Goal: Transaction & Acquisition: Purchase product/service

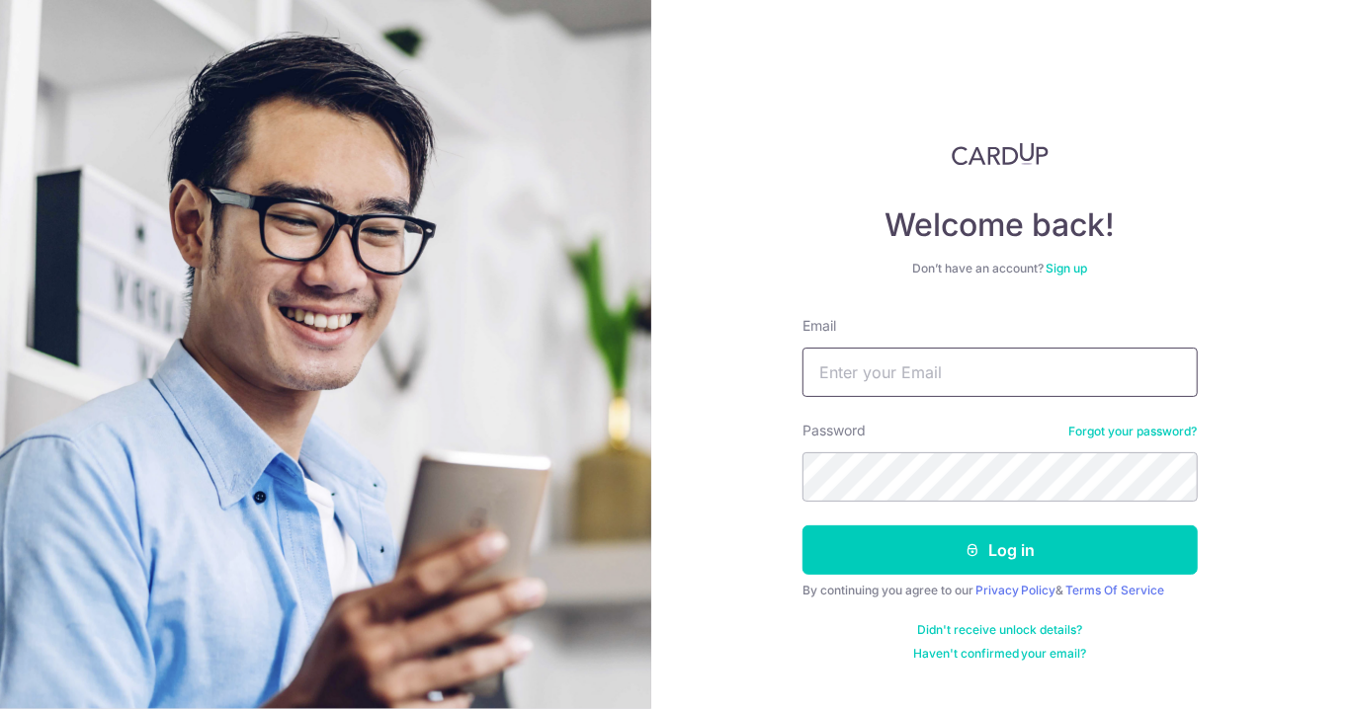
click at [969, 365] on input "Email" at bounding box center [999, 372] width 395 height 49
type input "nasri_9006@hotmail.com"
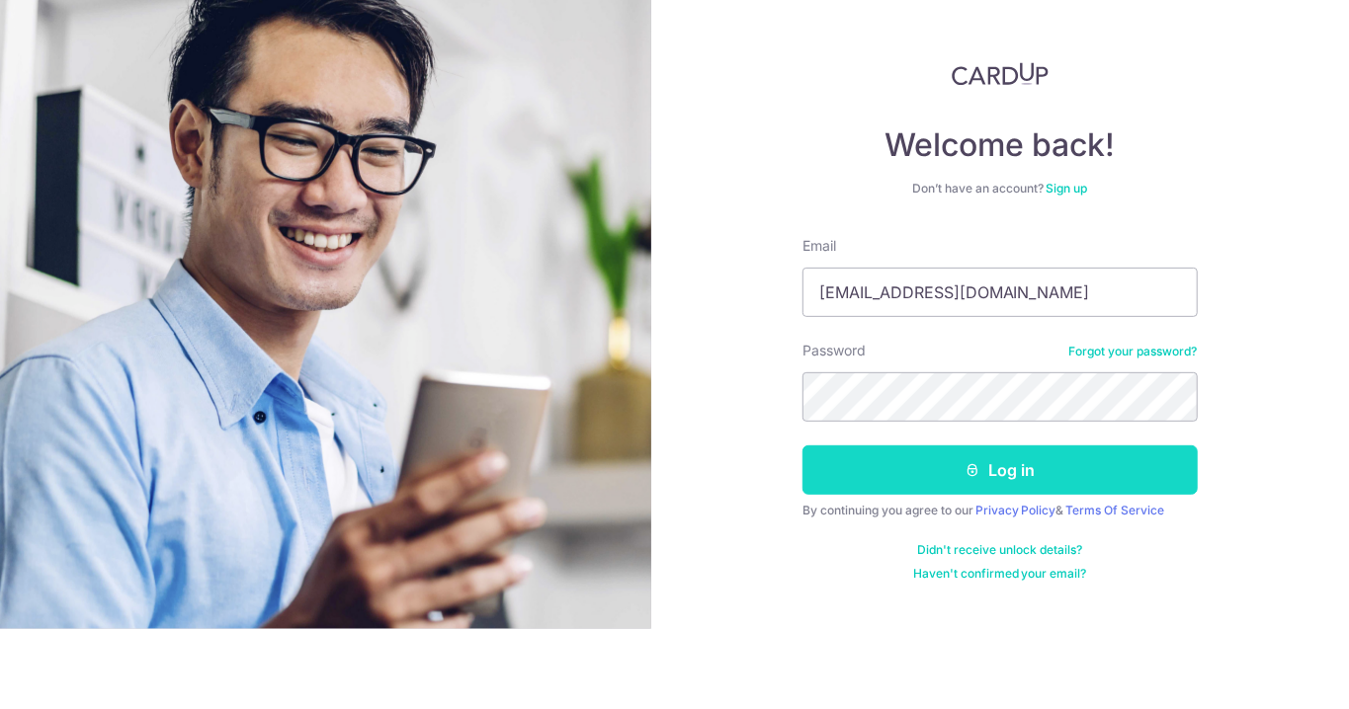
click at [1035, 557] on button "Log in" at bounding box center [999, 550] width 395 height 49
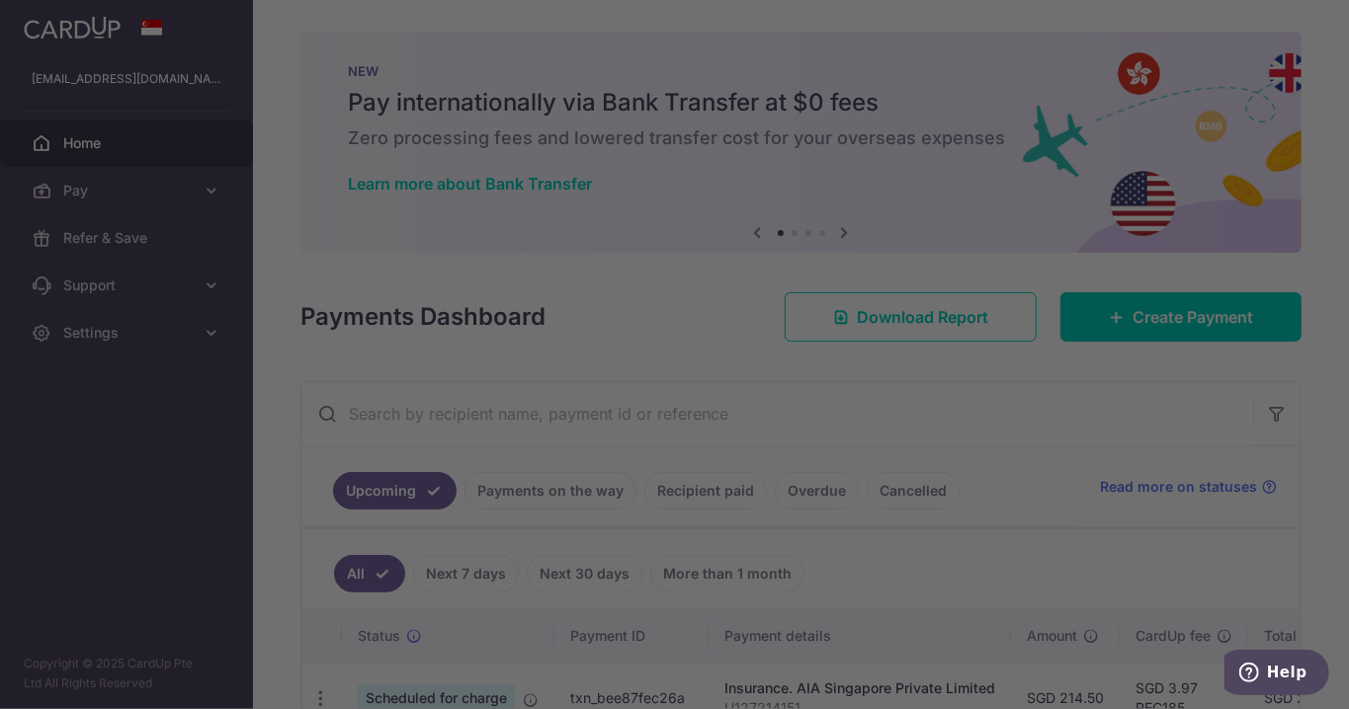
click at [1188, 325] on div at bounding box center [681, 358] width 1362 height 716
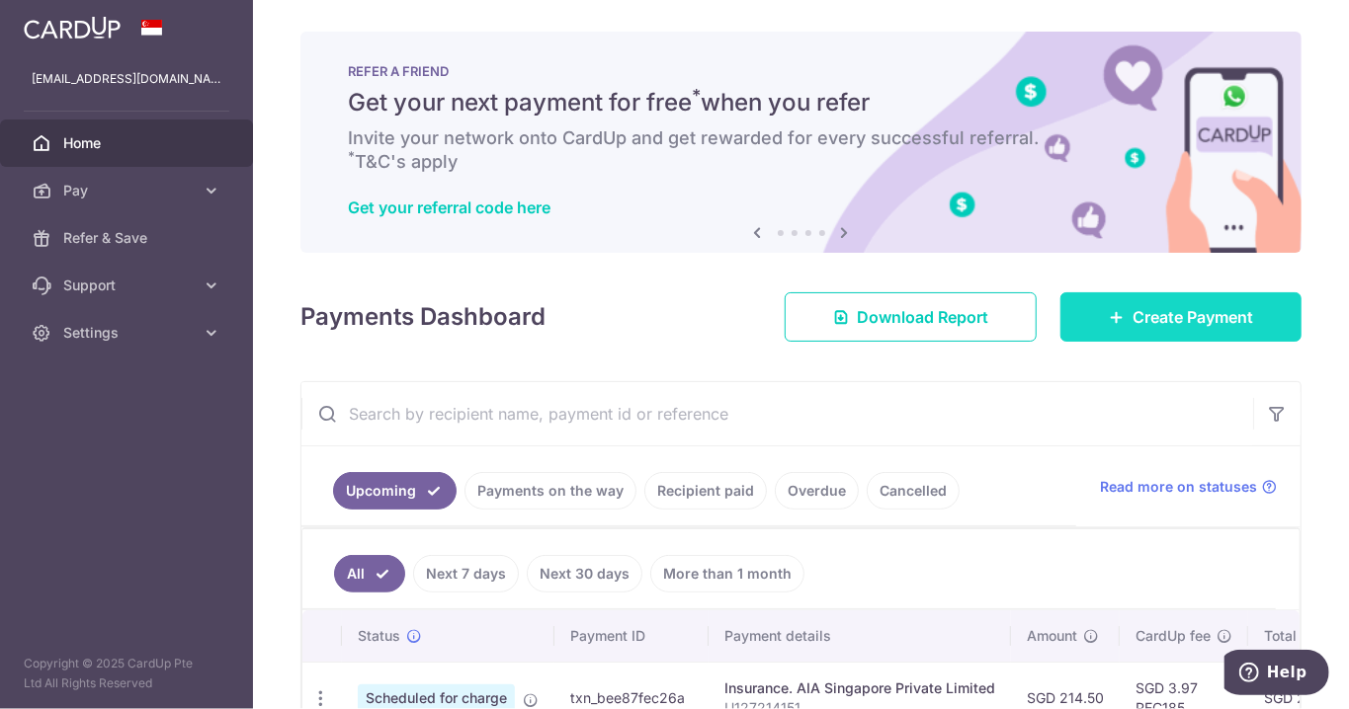
click at [1189, 325] on span "Create Payment" at bounding box center [1192, 317] width 121 height 24
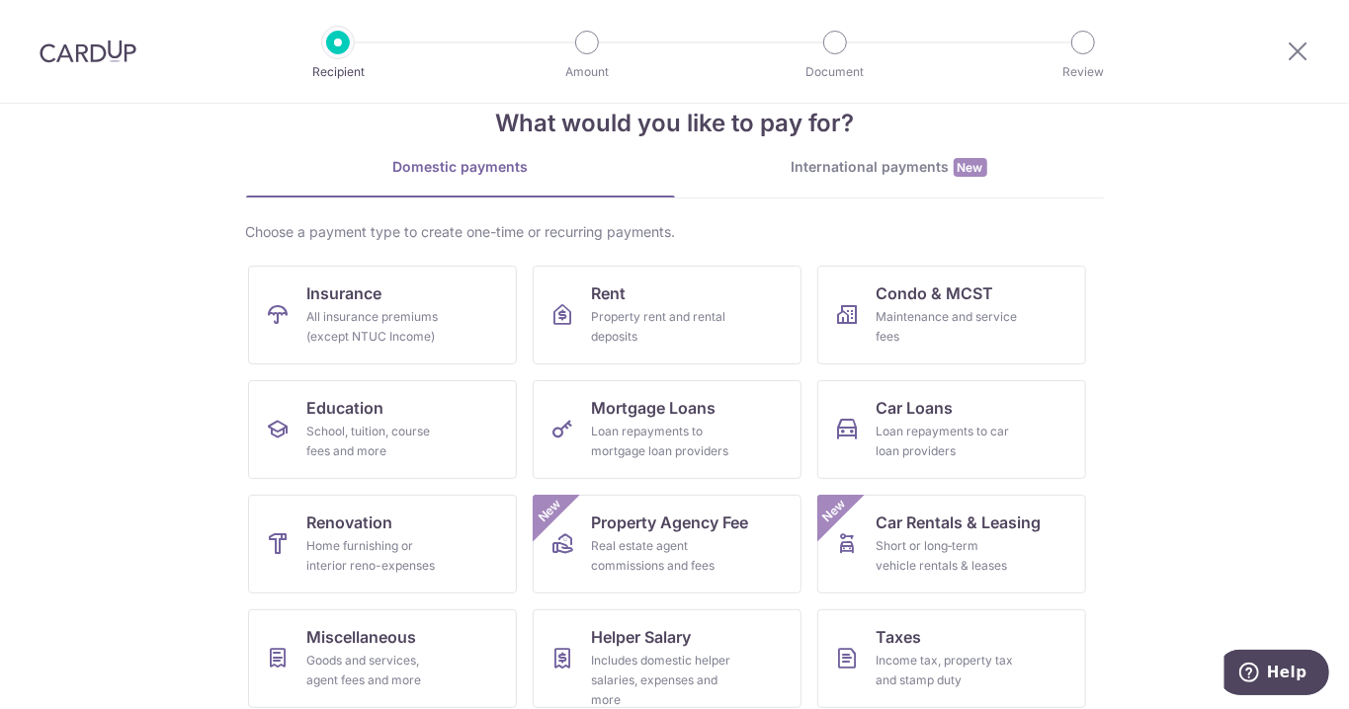
scroll to position [78, 0]
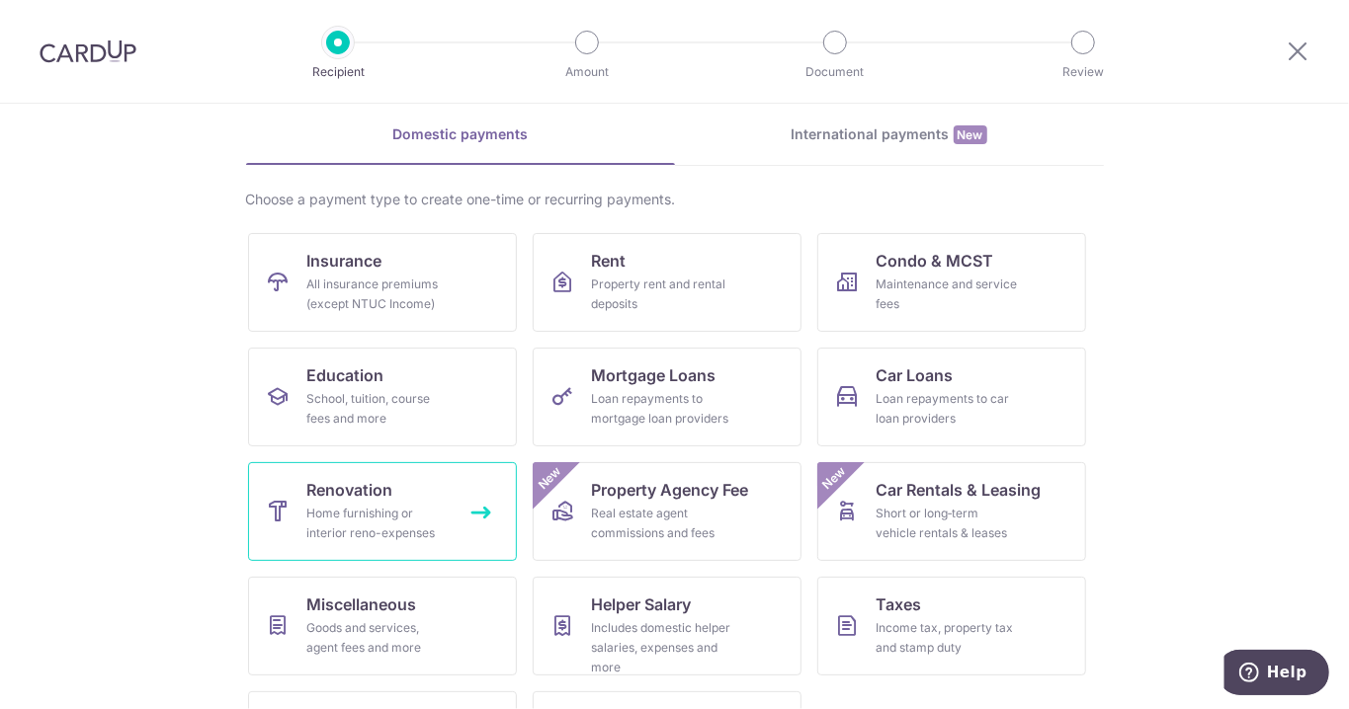
click at [410, 510] on div "Home furnishing or interior reno-expenses" at bounding box center [378, 524] width 142 height 40
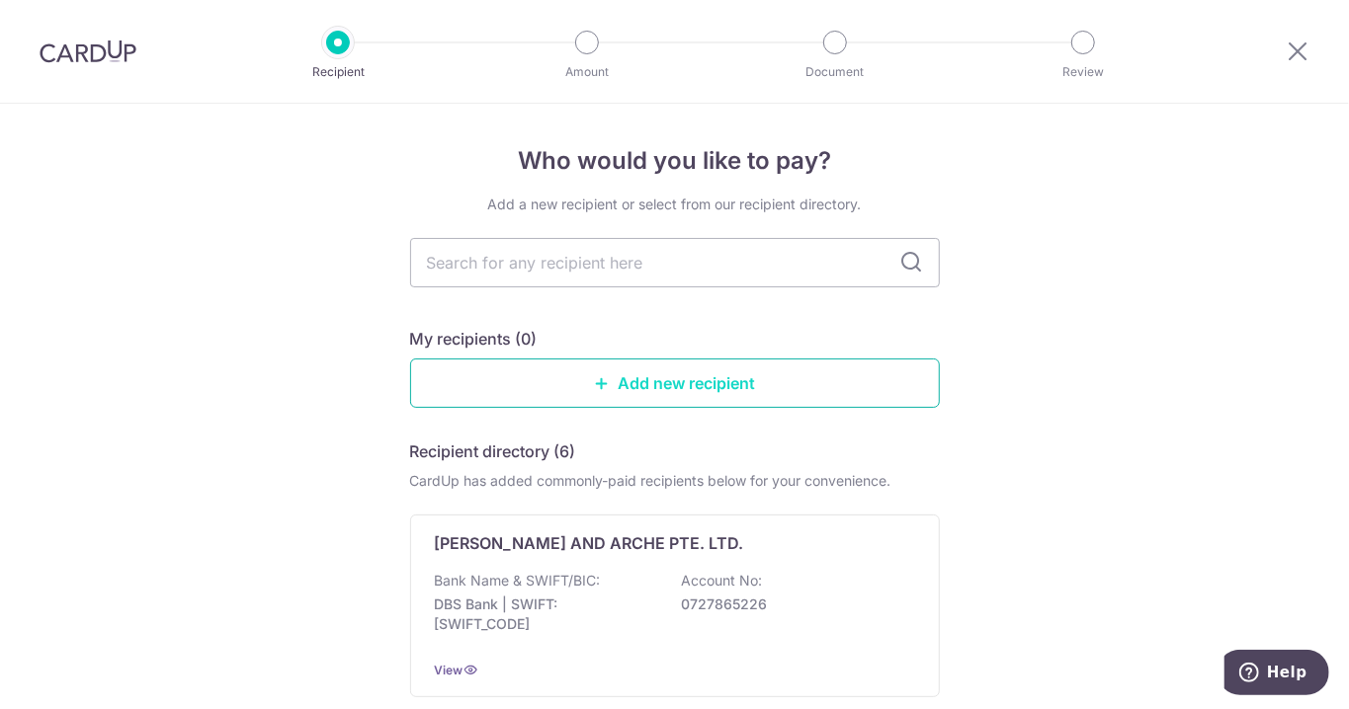
click at [743, 390] on link "Add new recipient" at bounding box center [675, 383] width 530 height 49
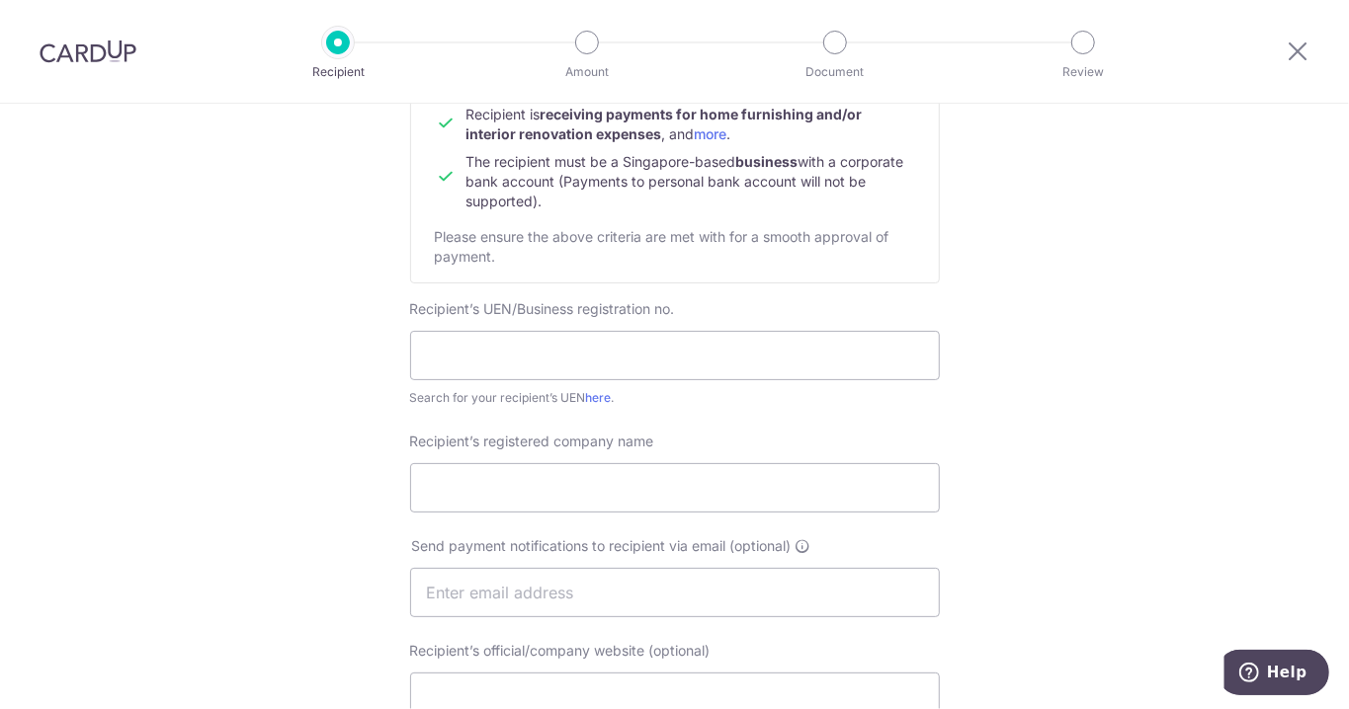
scroll to position [230, 0]
click at [727, 348] on input "text" at bounding box center [675, 354] width 530 height 49
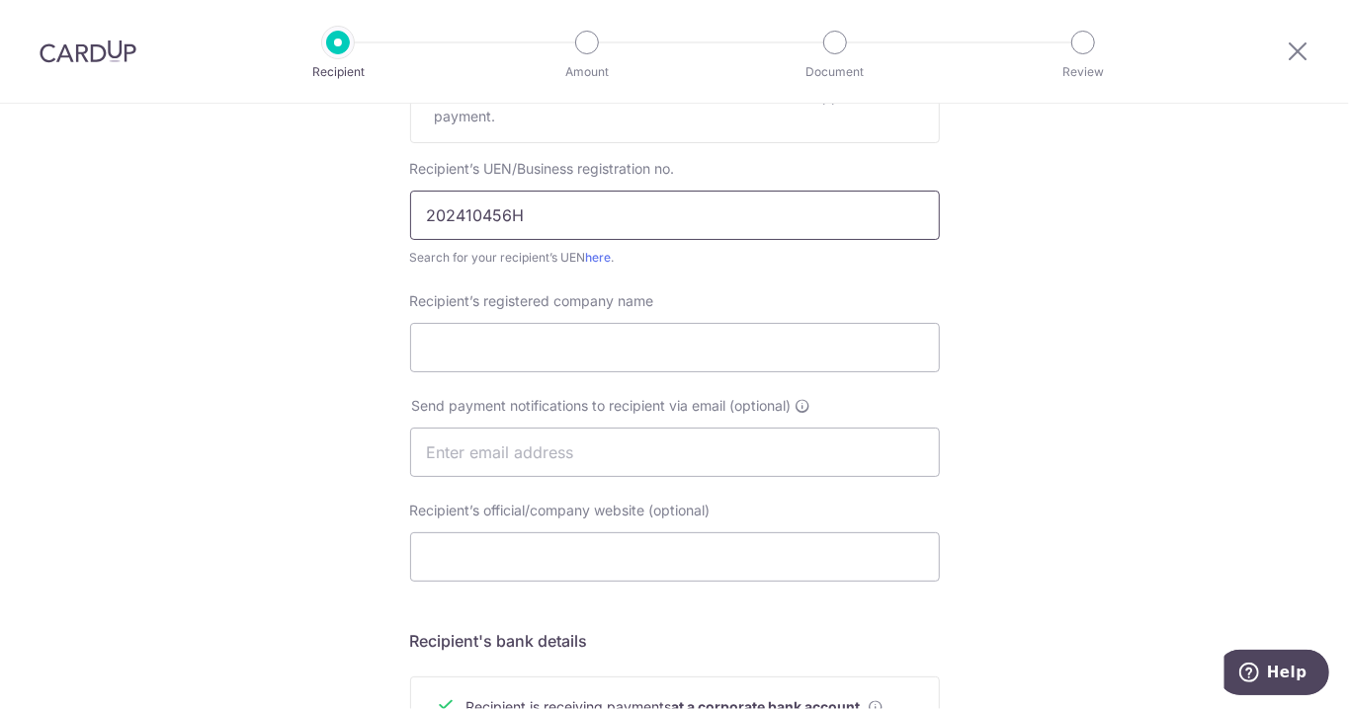
scroll to position [368, 0]
type input "202410456H"
click at [724, 343] on input "Recipient’s registered company name" at bounding box center [675, 349] width 530 height 49
click at [1062, 262] on div "Who would you like to pay? Your recipient does not need a CardUp account to rec…" at bounding box center [674, 479] width 1349 height 1486
click at [543, 349] on input "Recipient’s registered company name" at bounding box center [675, 349] width 530 height 49
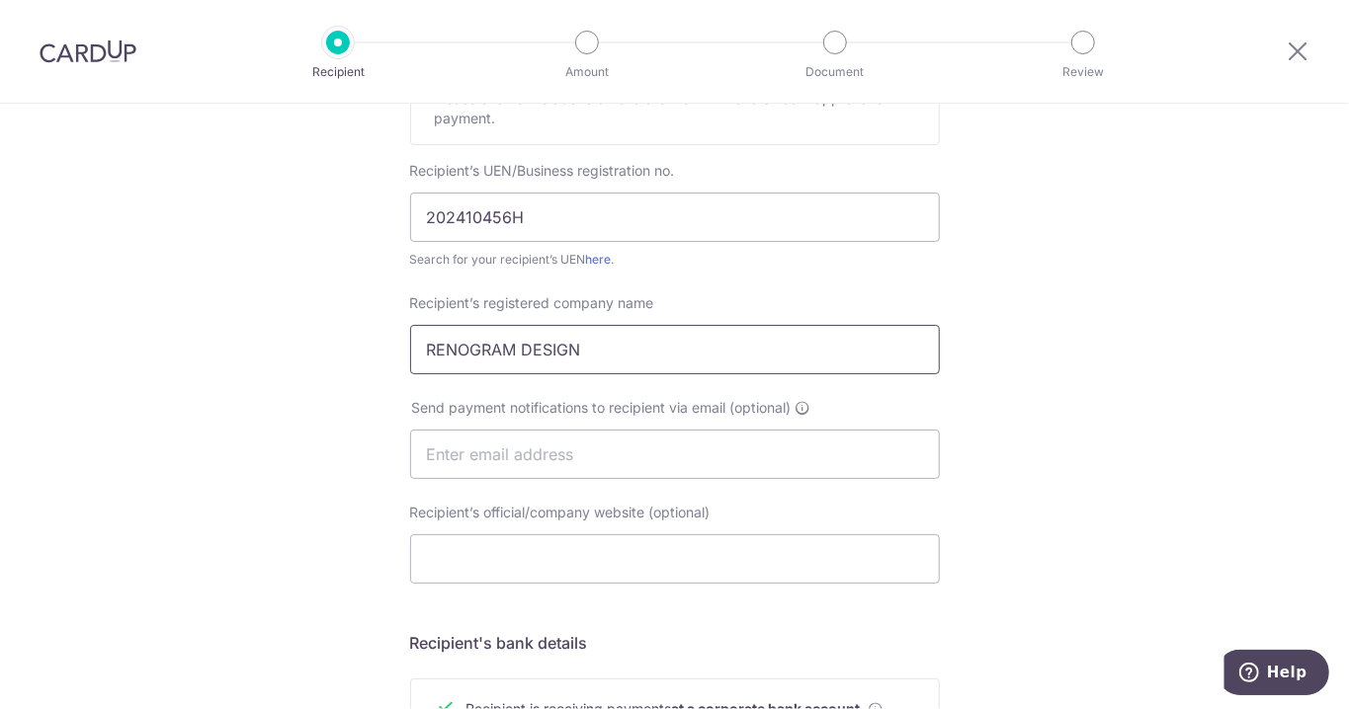
type input "RENOGRAM DESIGN"
click at [1047, 304] on div "Who would you like to pay? Your recipient does not need a CardUp account to rec…" at bounding box center [674, 479] width 1349 height 1486
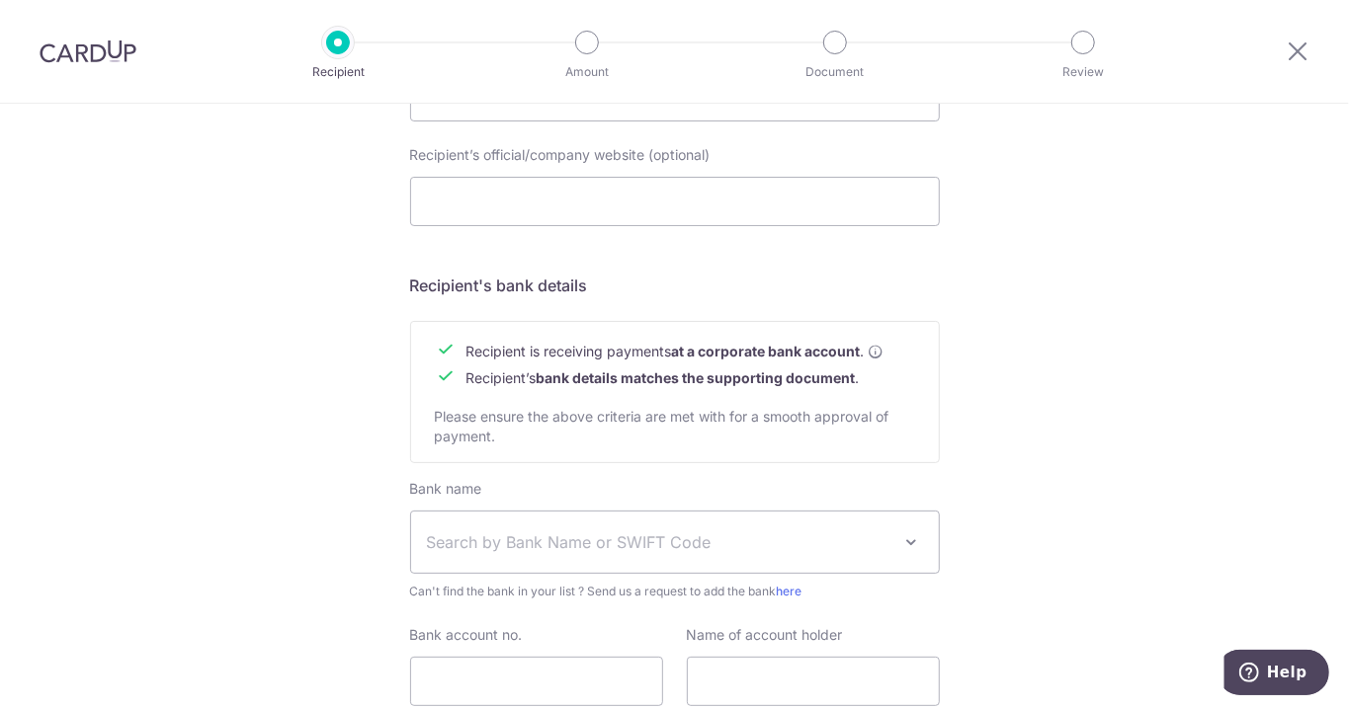
scroll to position [784, 0]
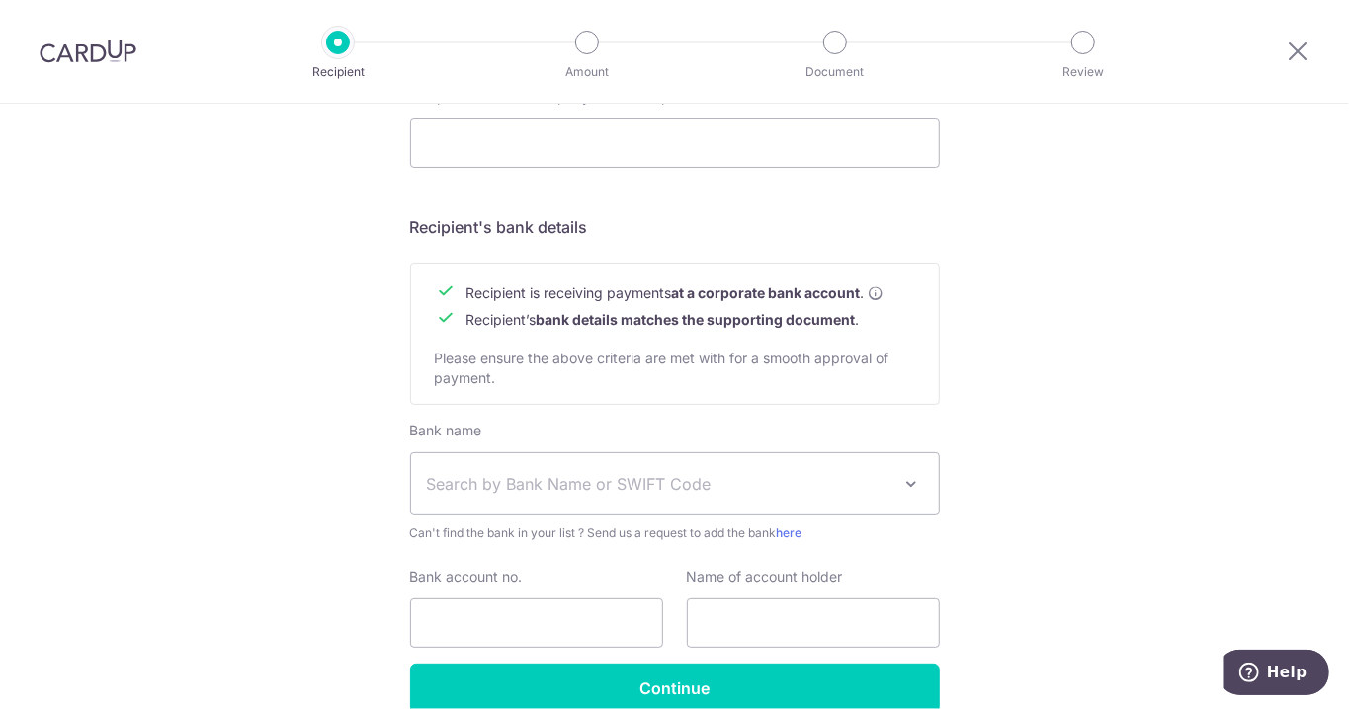
click at [888, 475] on span "Search by Bank Name or SWIFT Code" at bounding box center [659, 484] width 464 height 24
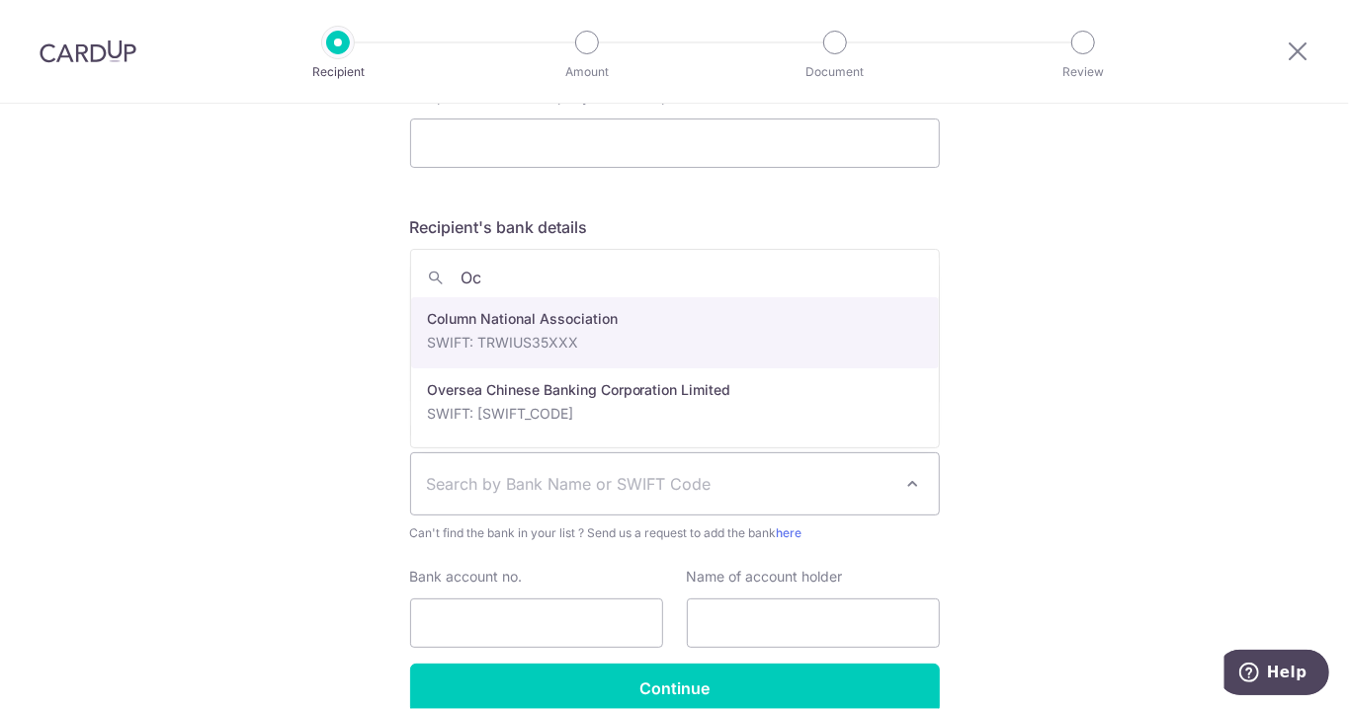
type input "Ocb"
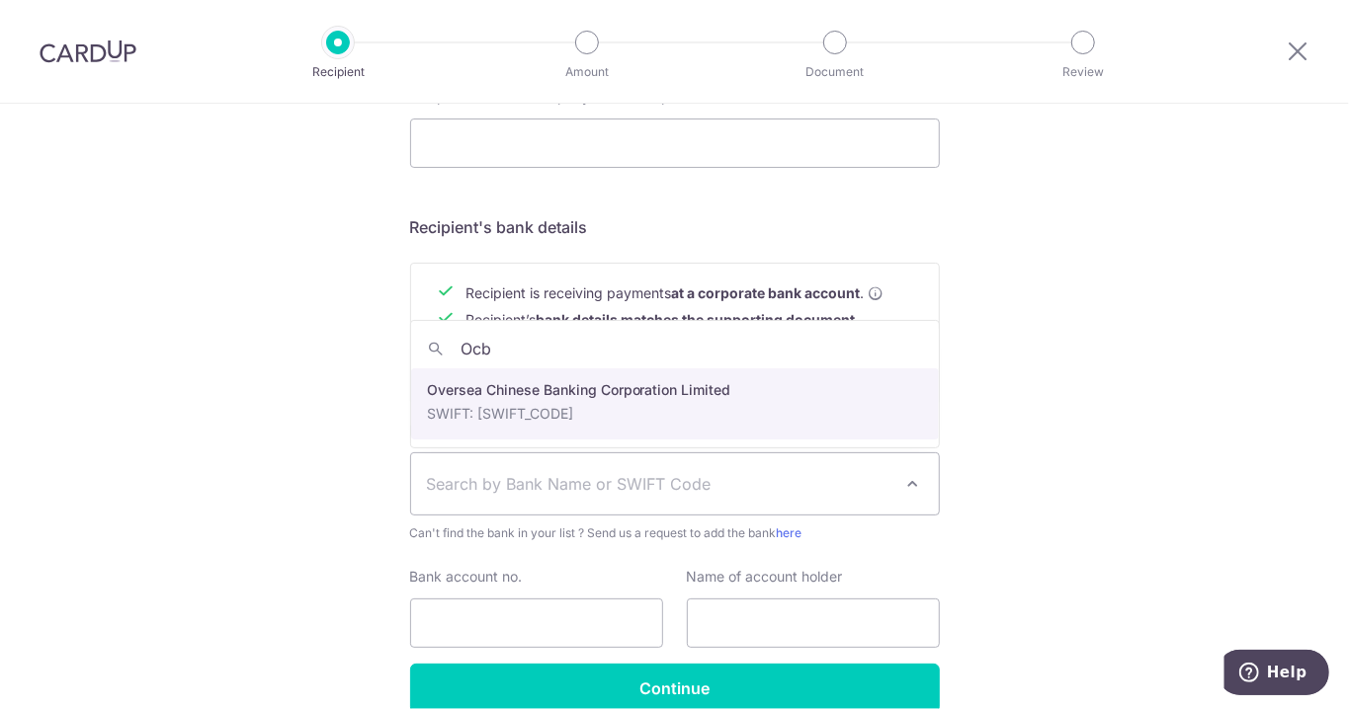
select select "12"
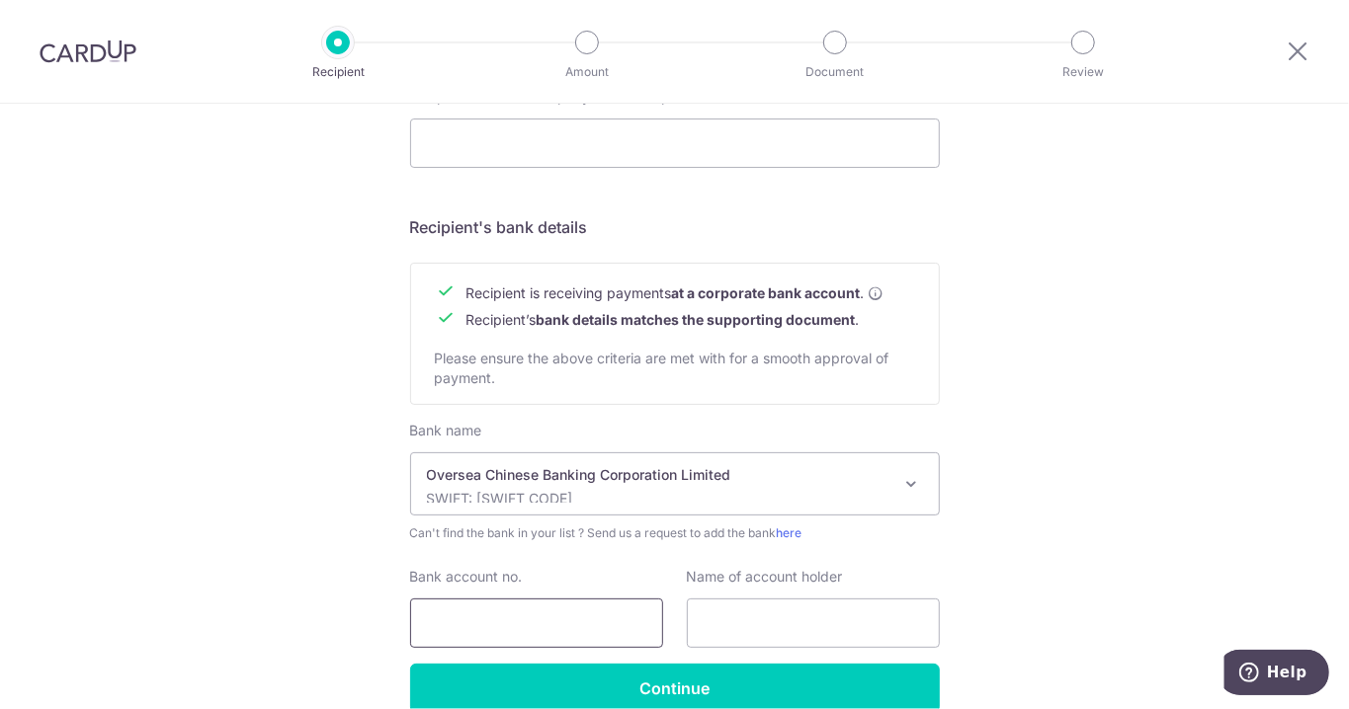
click at [558, 615] on input "Bank account no." at bounding box center [536, 623] width 253 height 49
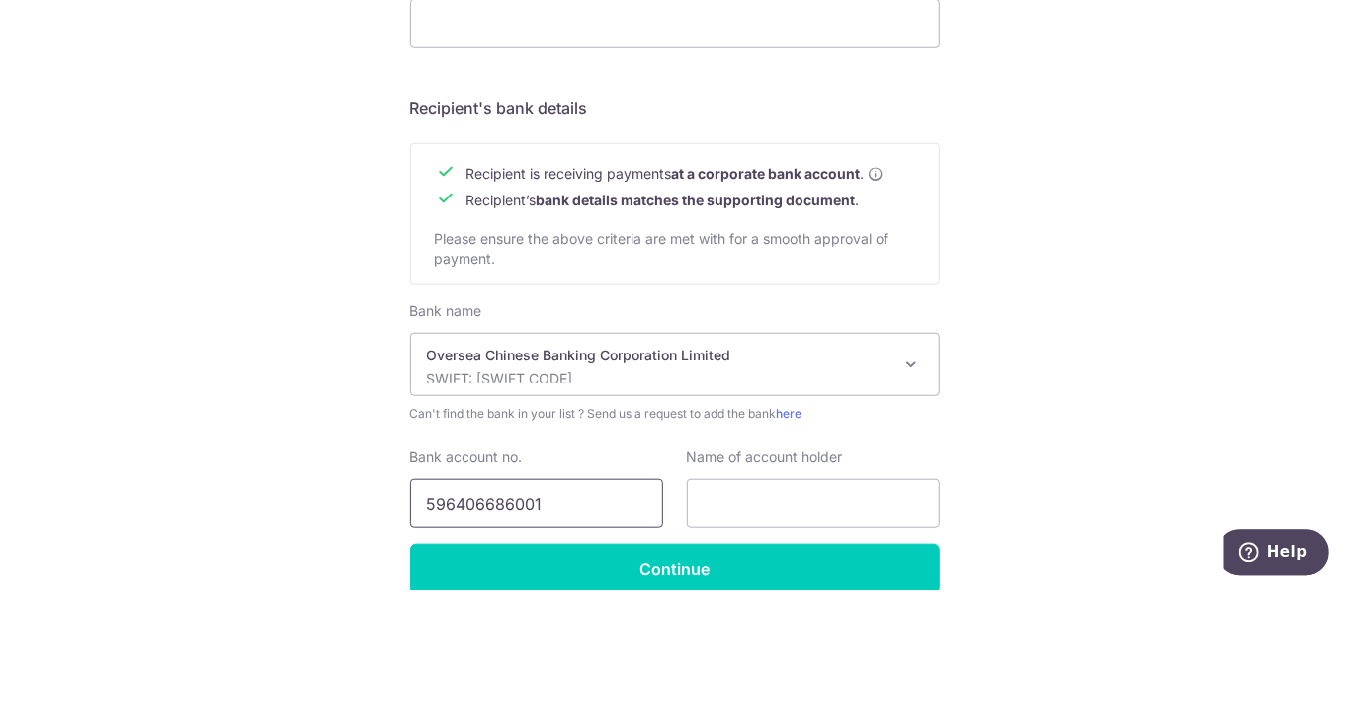
type input "596406686001"
click at [1043, 556] on div "Who would you like to pay? Your recipient does not need a CardUp account to rec…" at bounding box center [674, 63] width 1349 height 1486
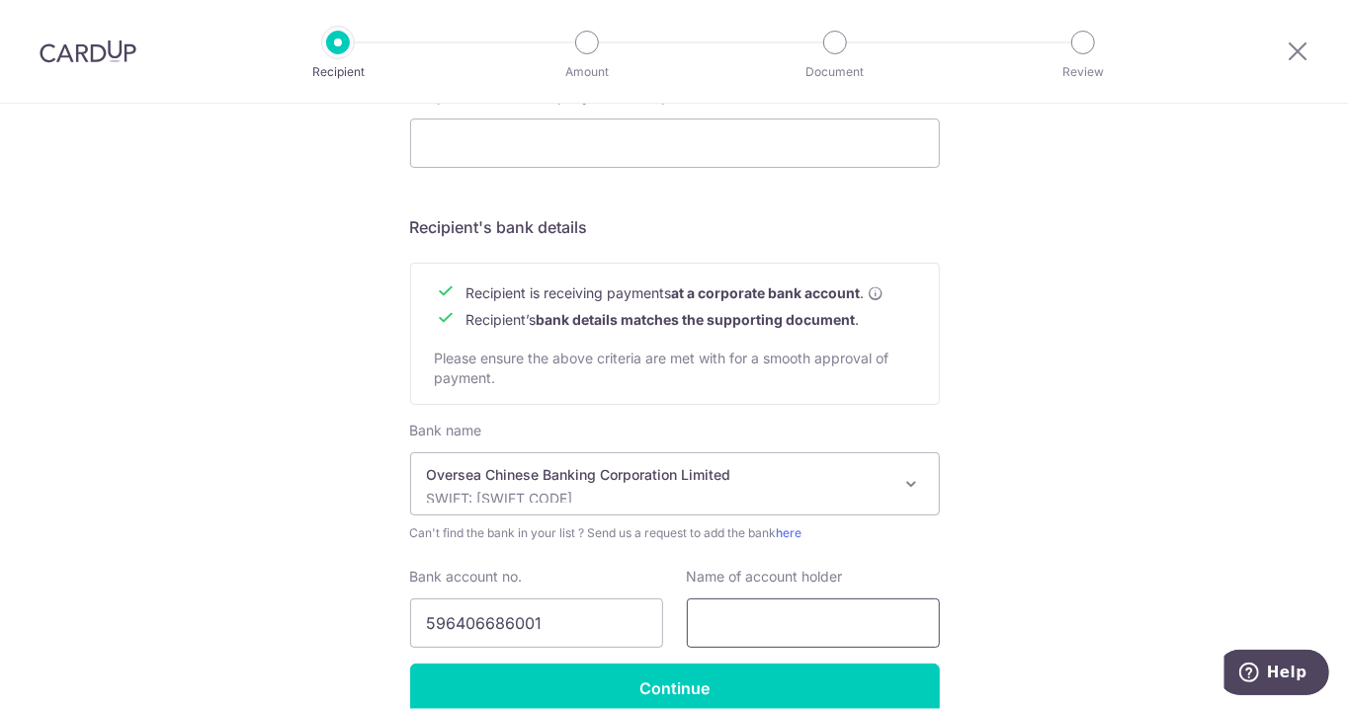
click at [836, 614] on input "text" at bounding box center [813, 623] width 253 height 49
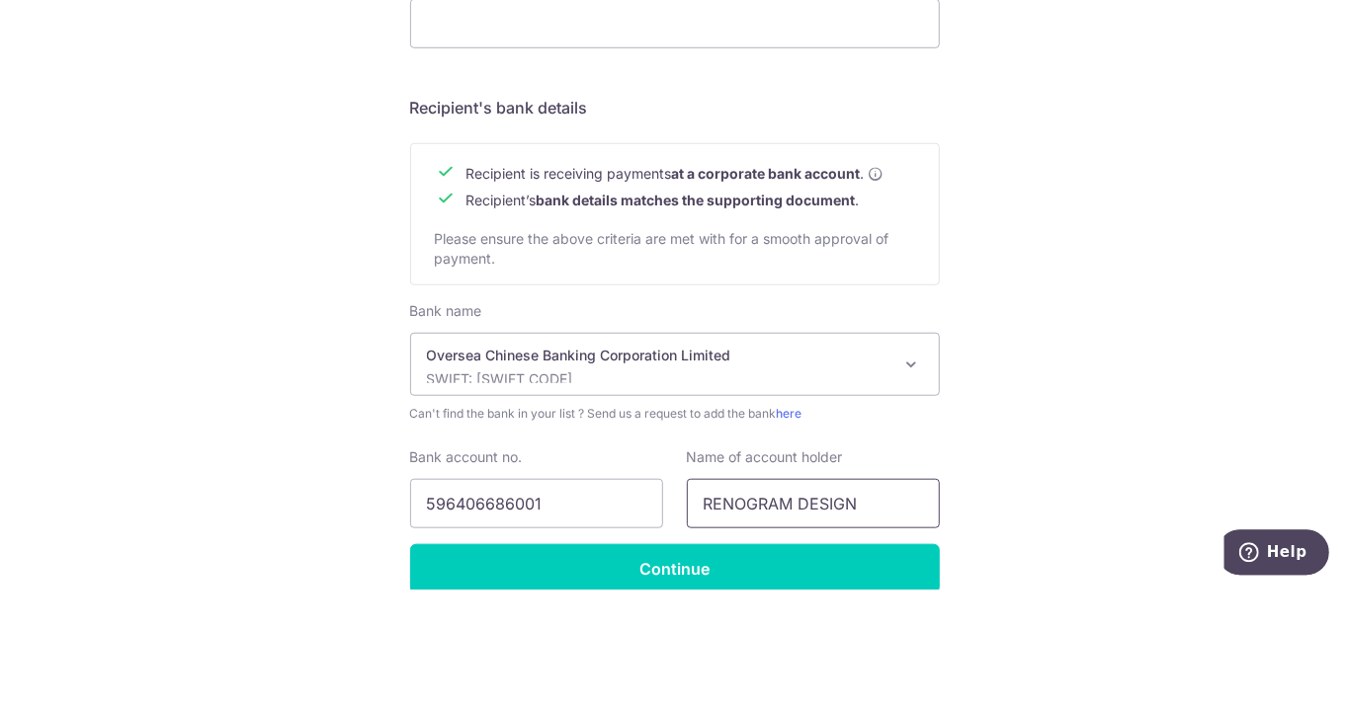
type input "RENOGRAM DESIGN"
click at [1151, 470] on div "Who would you like to pay? Your recipient does not need a CardUp account to rec…" at bounding box center [674, 63] width 1349 height 1486
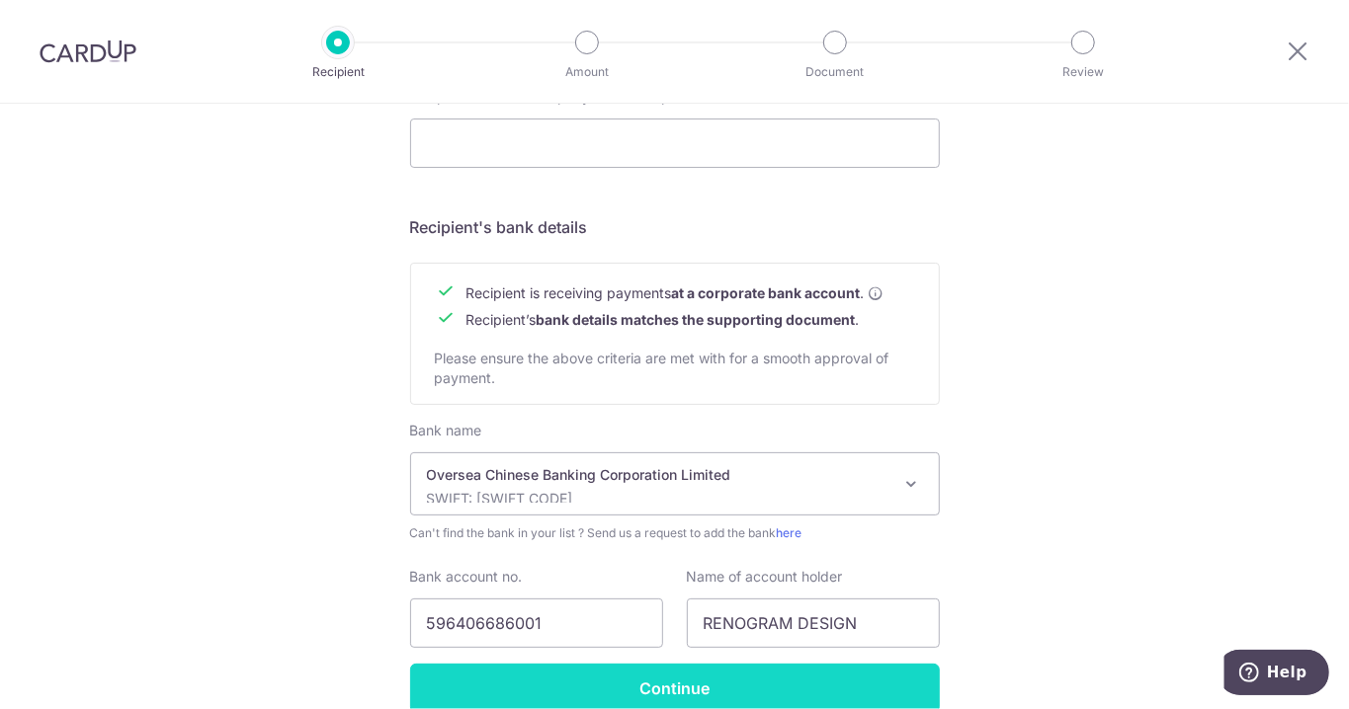
click at [746, 672] on input "Continue" at bounding box center [675, 688] width 530 height 49
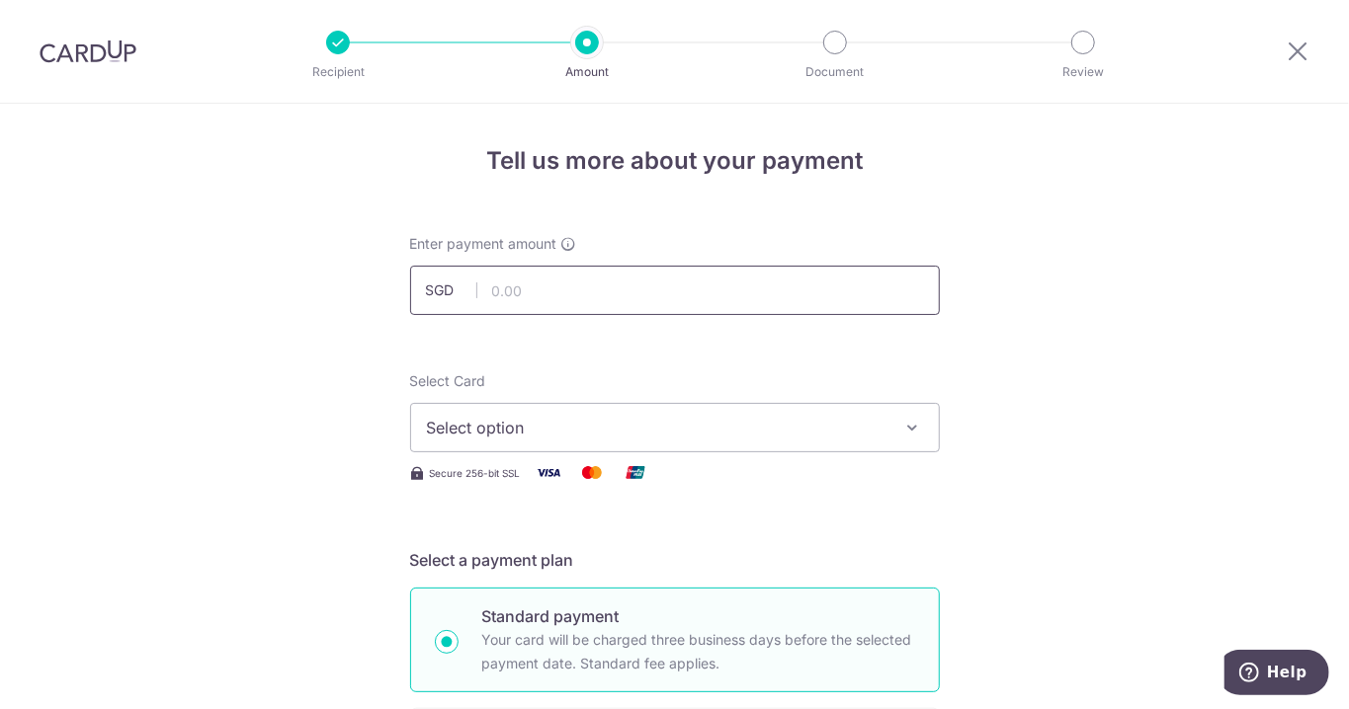
click at [597, 294] on input "text" at bounding box center [675, 290] width 530 height 49
type input "6,858.77"
click at [920, 420] on icon "button" at bounding box center [913, 428] width 20 height 20
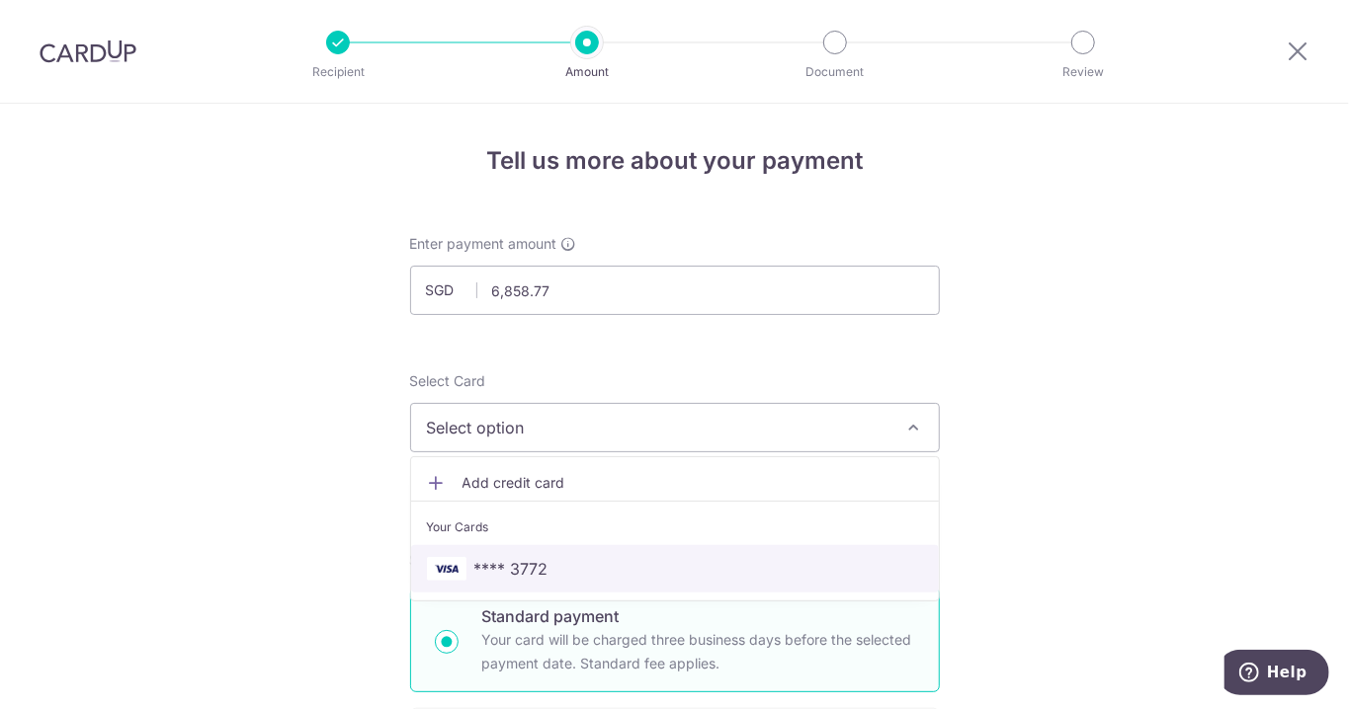
click at [614, 566] on span "**** 3772" at bounding box center [675, 569] width 496 height 24
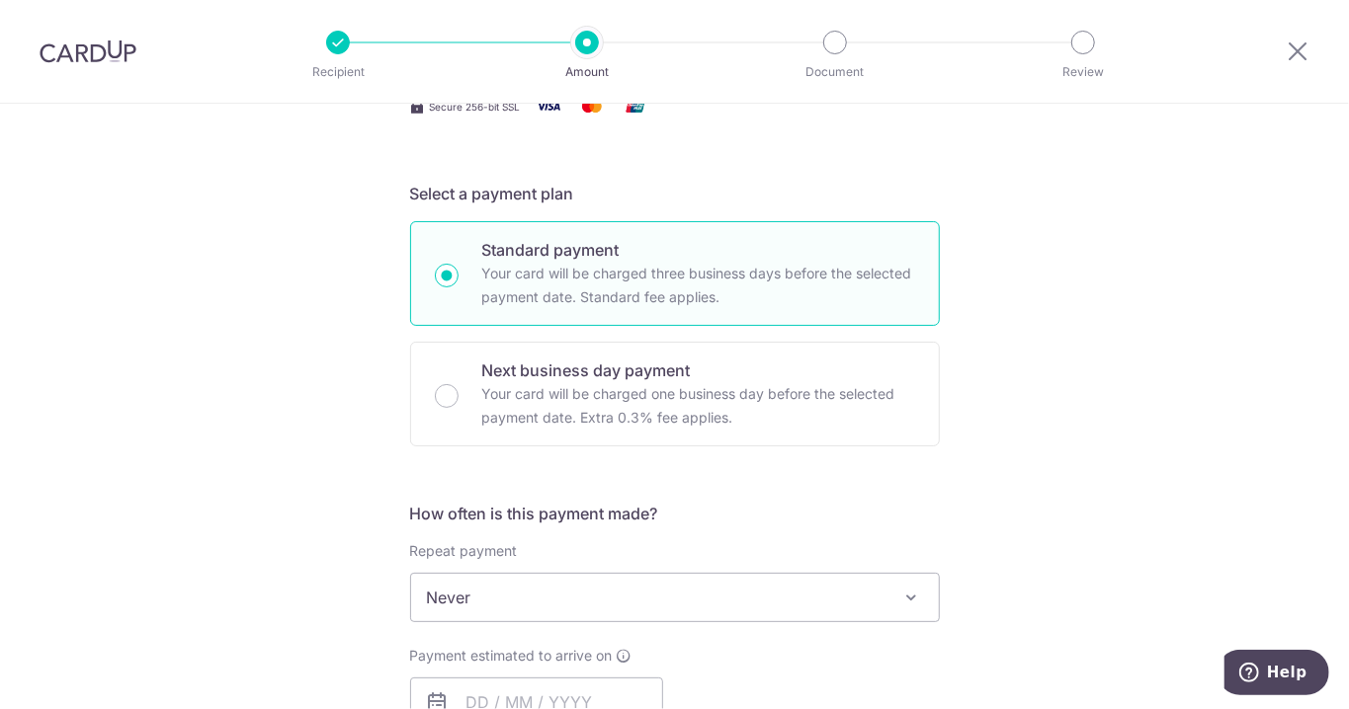
scroll to position [363, 0]
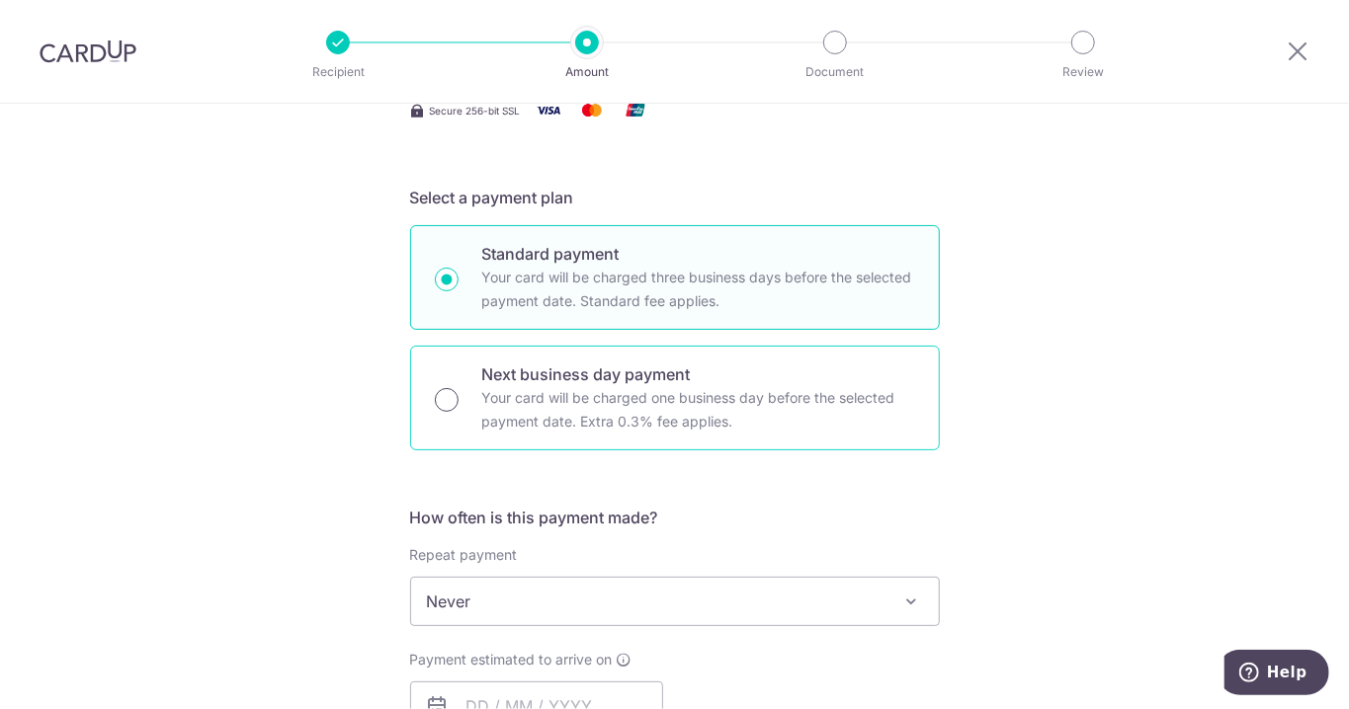
click at [454, 392] on input "Next business day payment Your card will be charged one business day before the…" at bounding box center [447, 400] width 24 height 24
radio input "true"
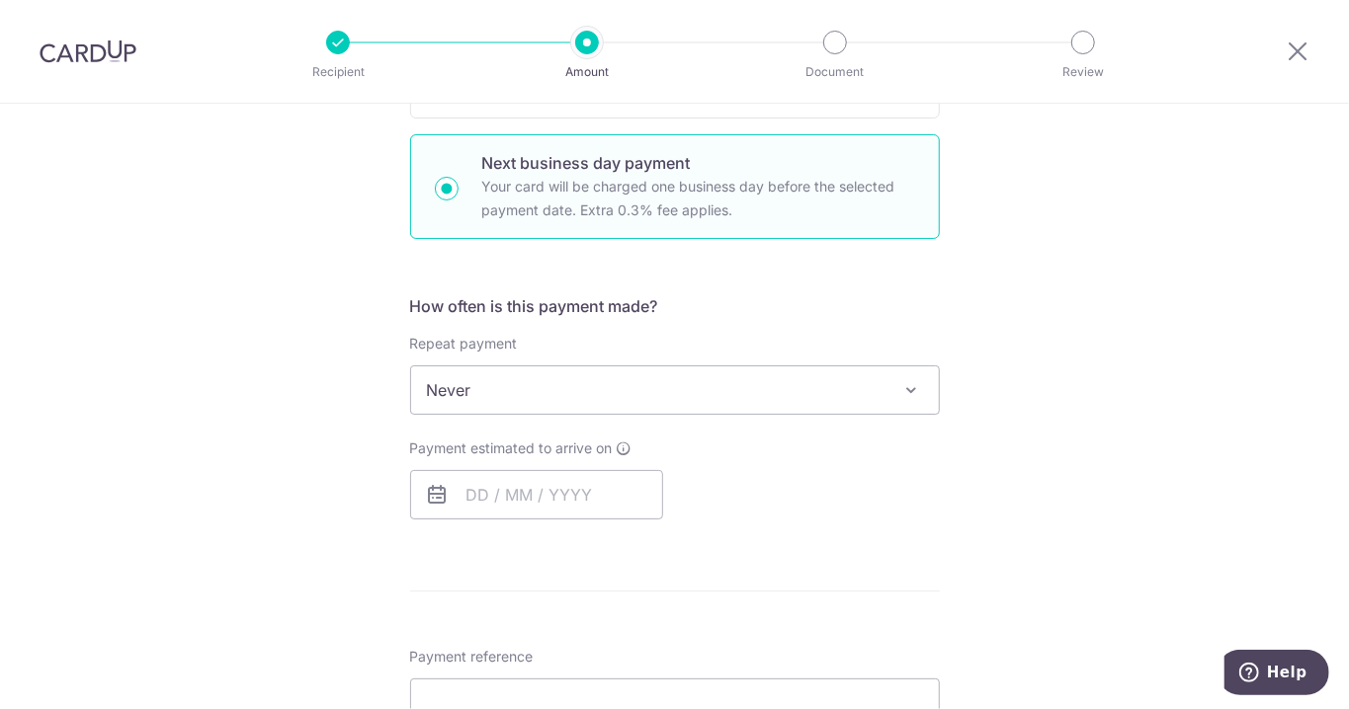
scroll to position [573, 0]
click at [918, 392] on span at bounding box center [912, 391] width 24 height 24
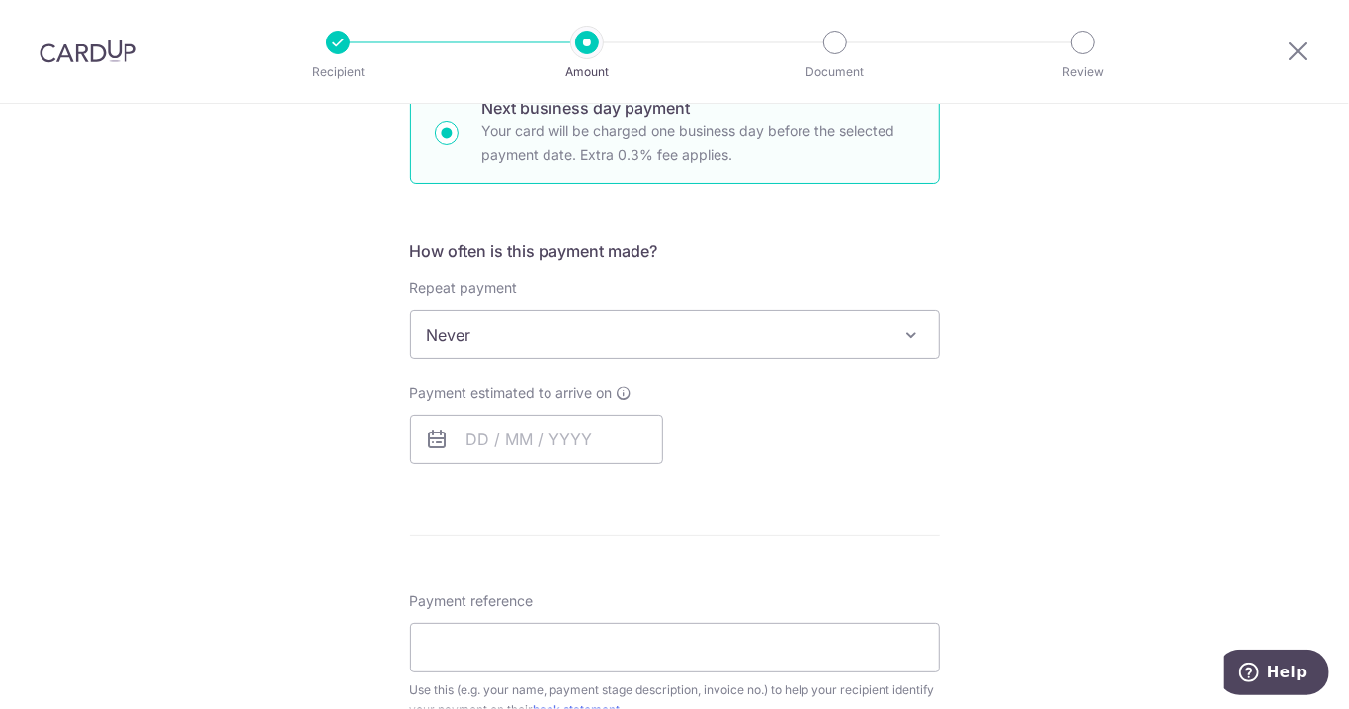
scroll to position [710, 0]
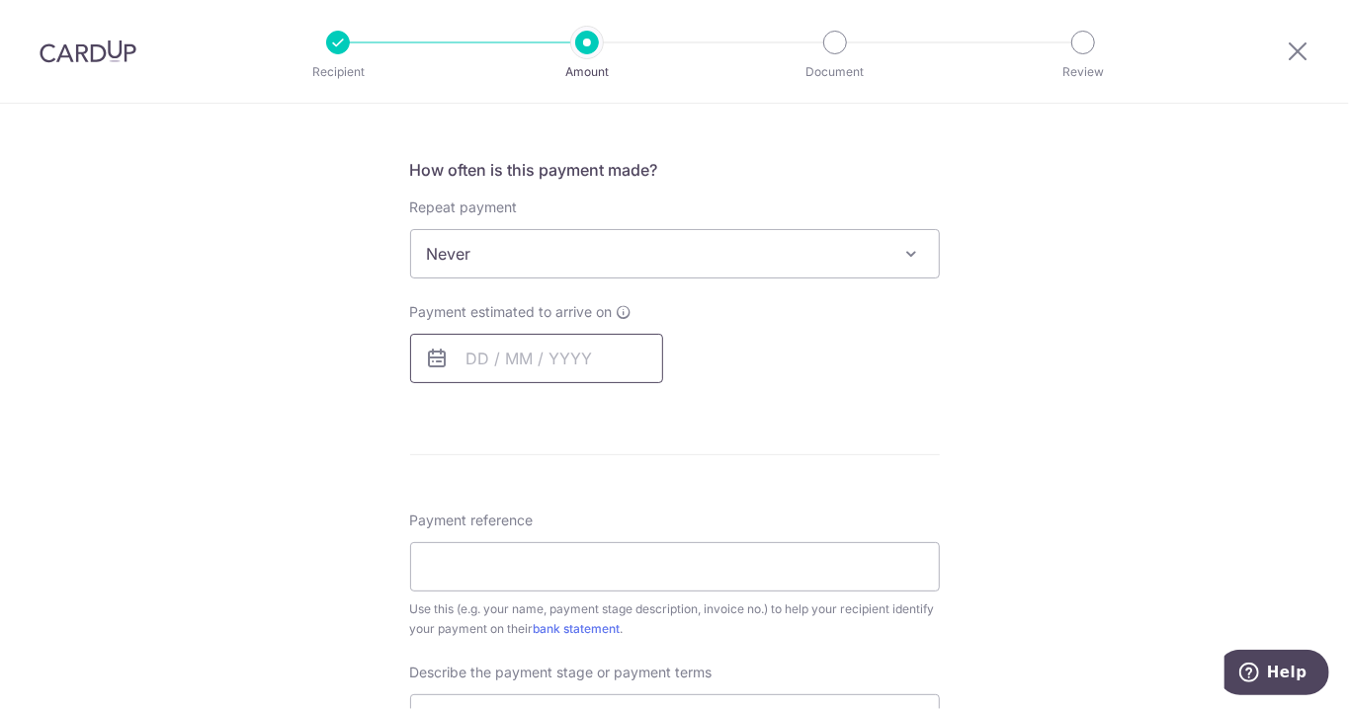
click at [525, 359] on input "text" at bounding box center [536, 358] width 253 height 49
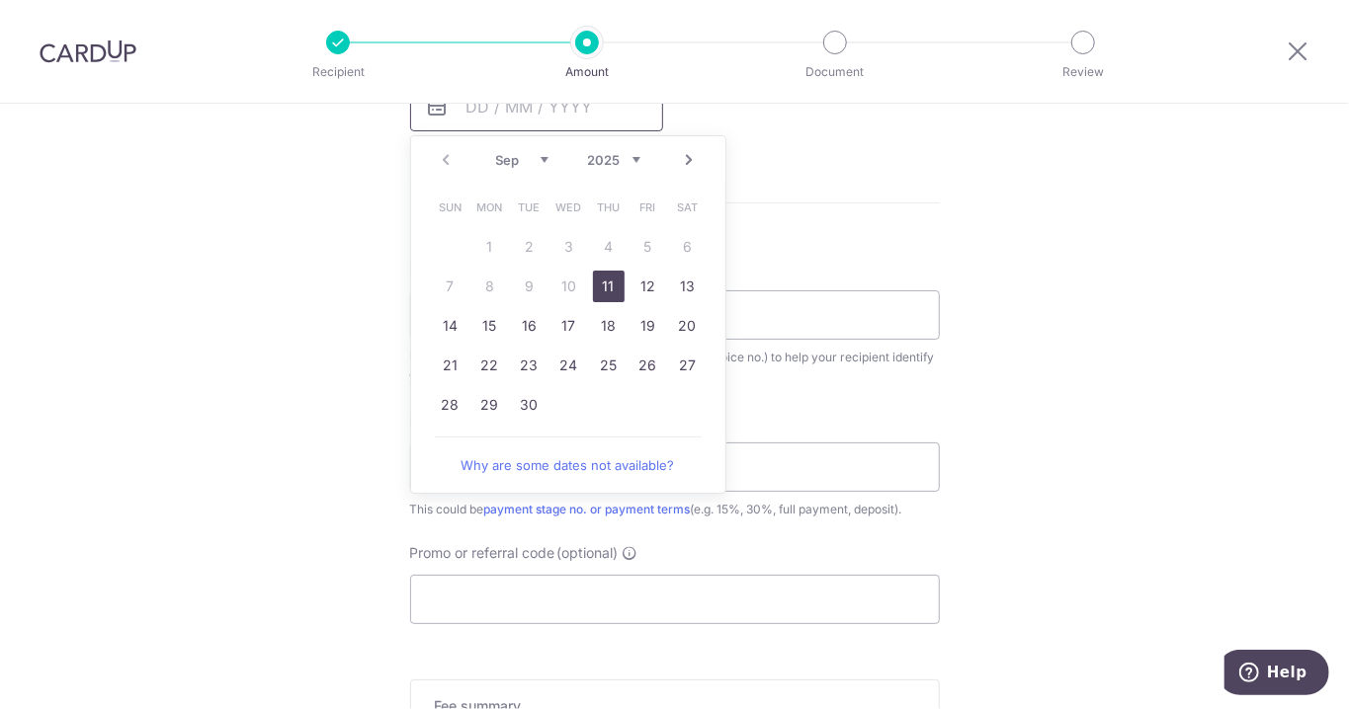
scroll to position [980, 0]
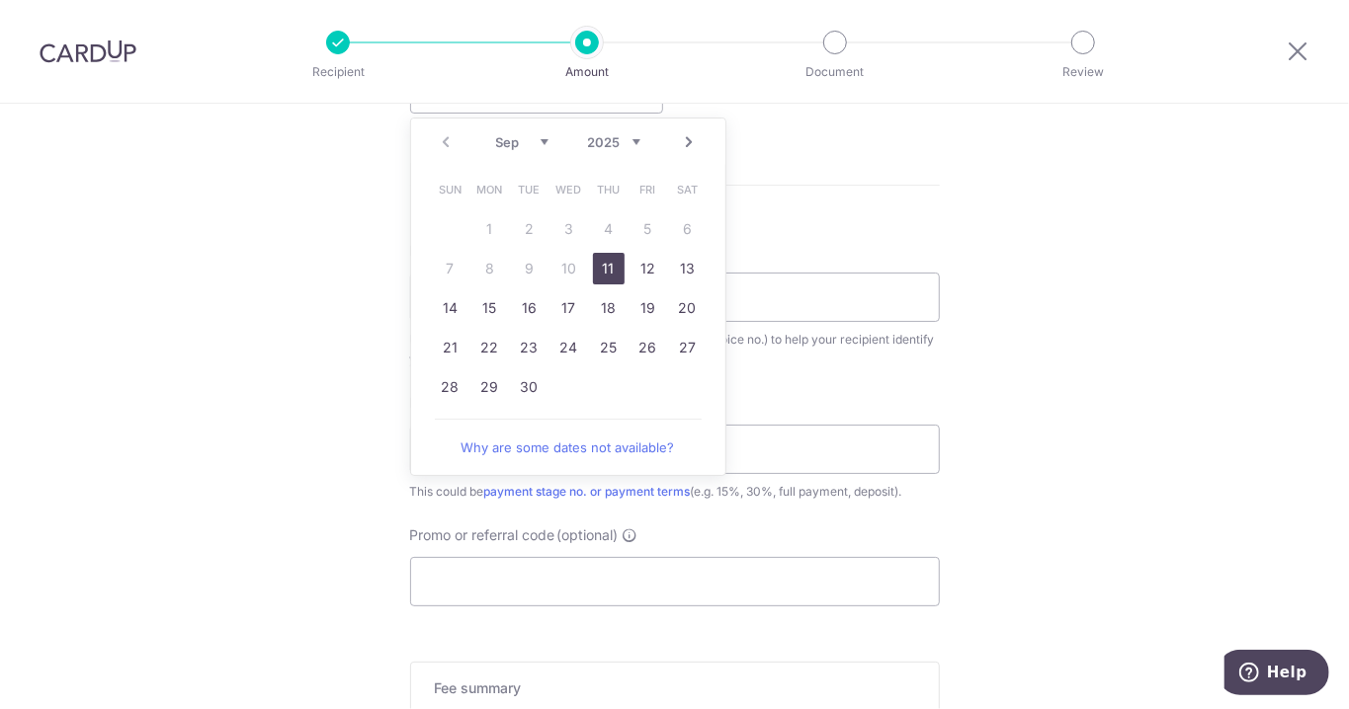
click at [613, 265] on link "11" at bounding box center [609, 269] width 32 height 32
type input "11/09/2025"
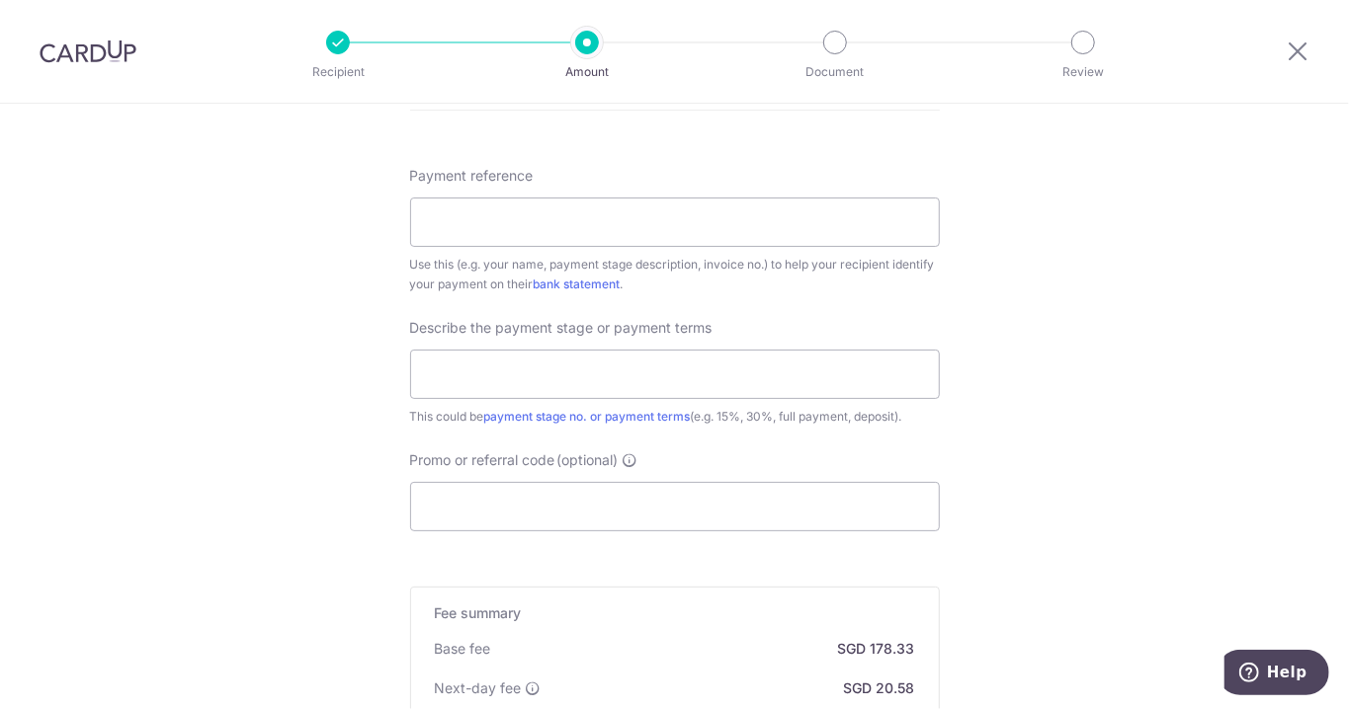
scroll to position [1161, 0]
click at [593, 223] on input "Payment reference" at bounding box center [675, 225] width 530 height 49
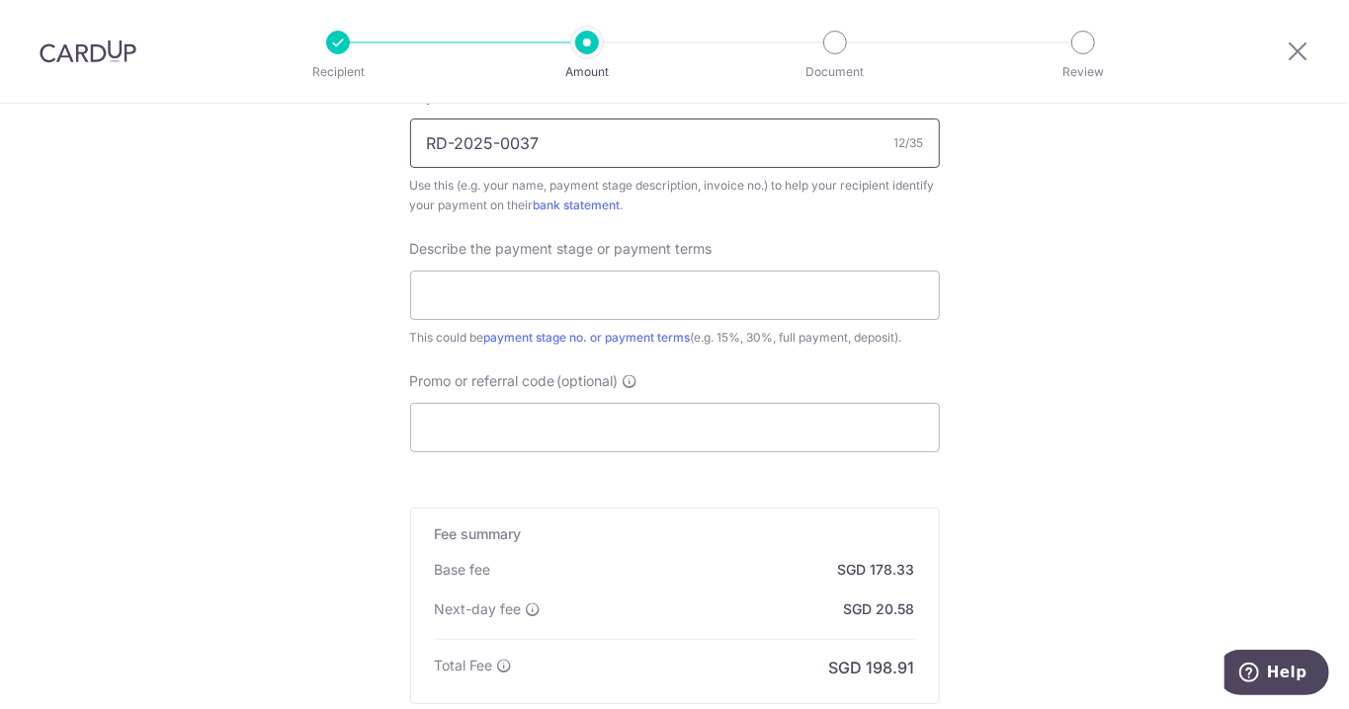
scroll to position [1243, 0]
type input "RD-2025-0037"
click at [611, 287] on input "text" at bounding box center [675, 295] width 530 height 49
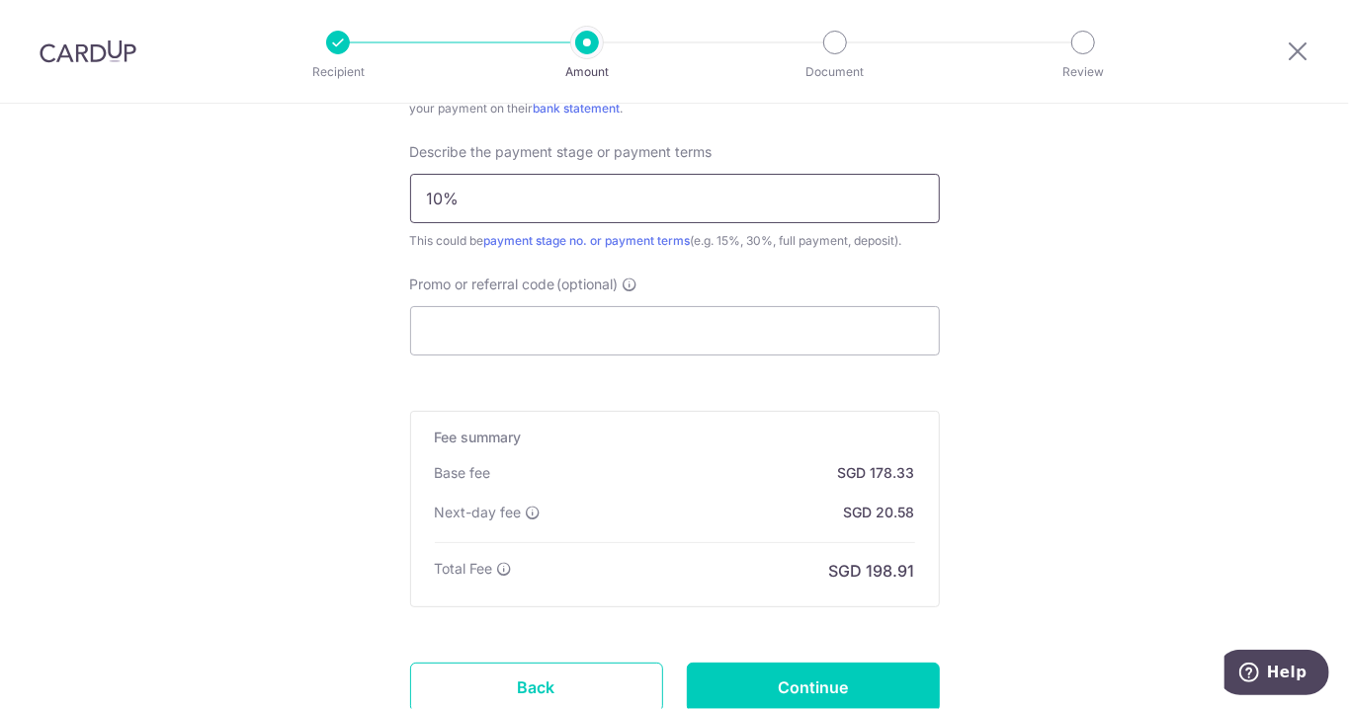
scroll to position [1341, 0]
type input "10%"
click at [572, 324] on input "Promo or referral code (optional)" at bounding box center [675, 329] width 530 height 49
paste input "RENO25ONE"
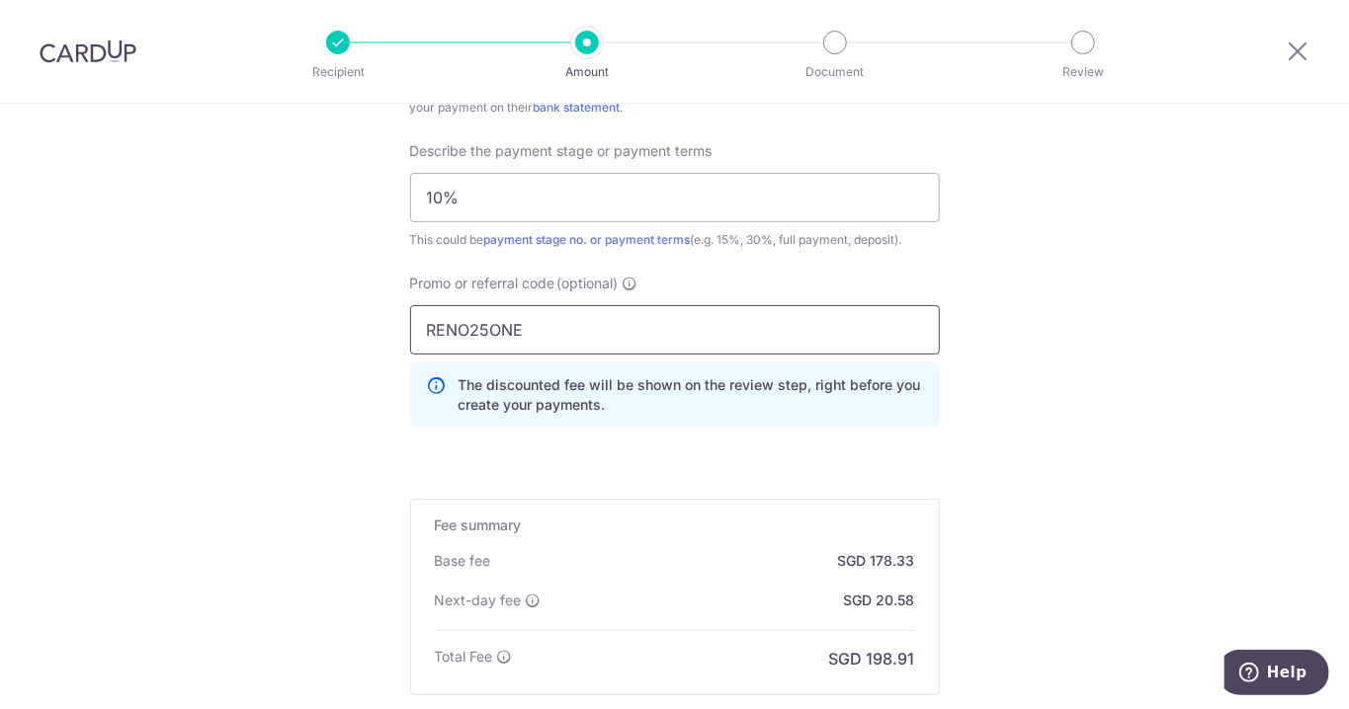
type input "RENO25ONE"
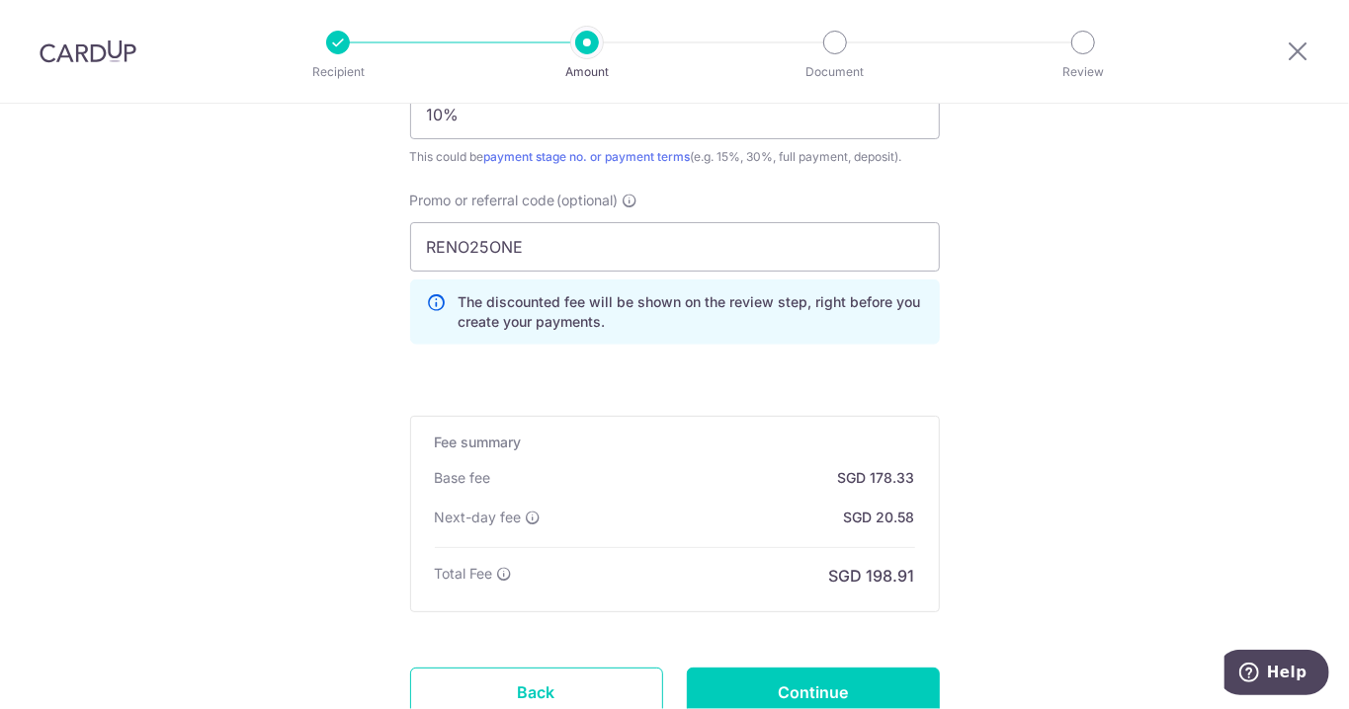
scroll to position [1476, 0]
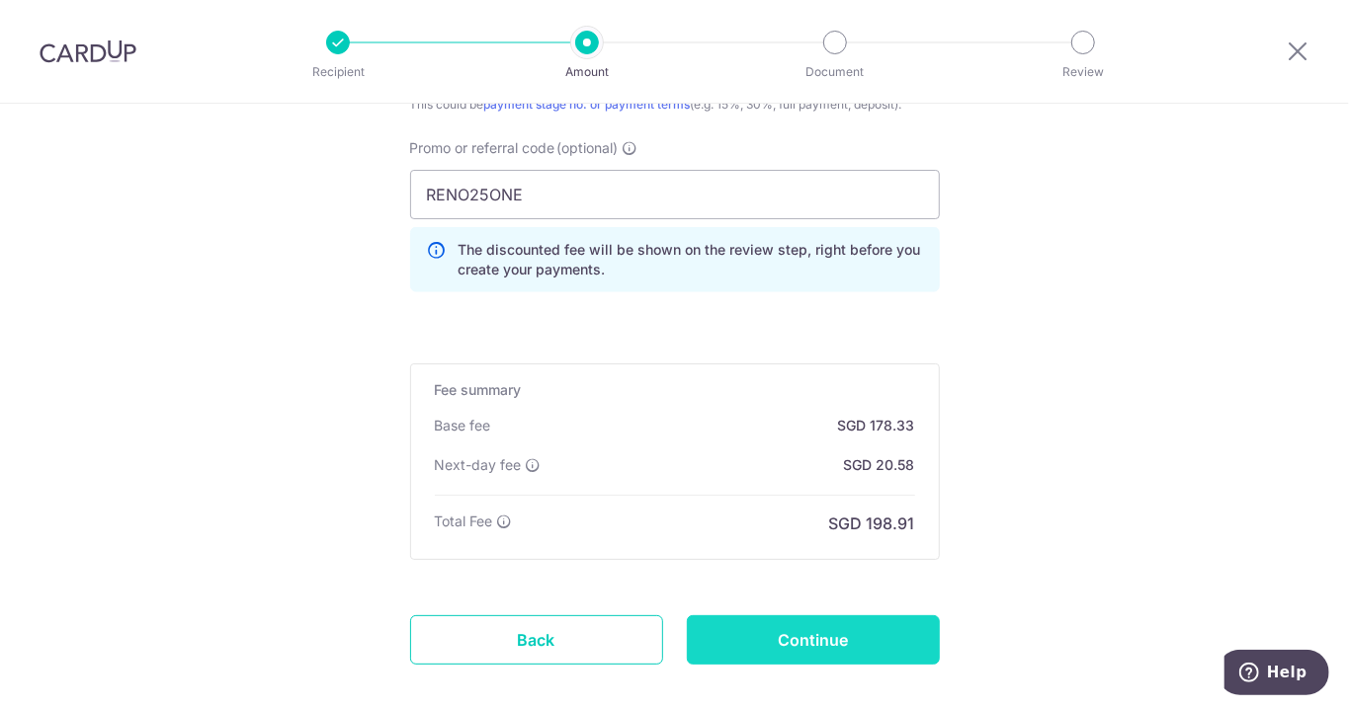
click at [860, 627] on input "Continue" at bounding box center [813, 640] width 253 height 49
type input "Create Schedule"
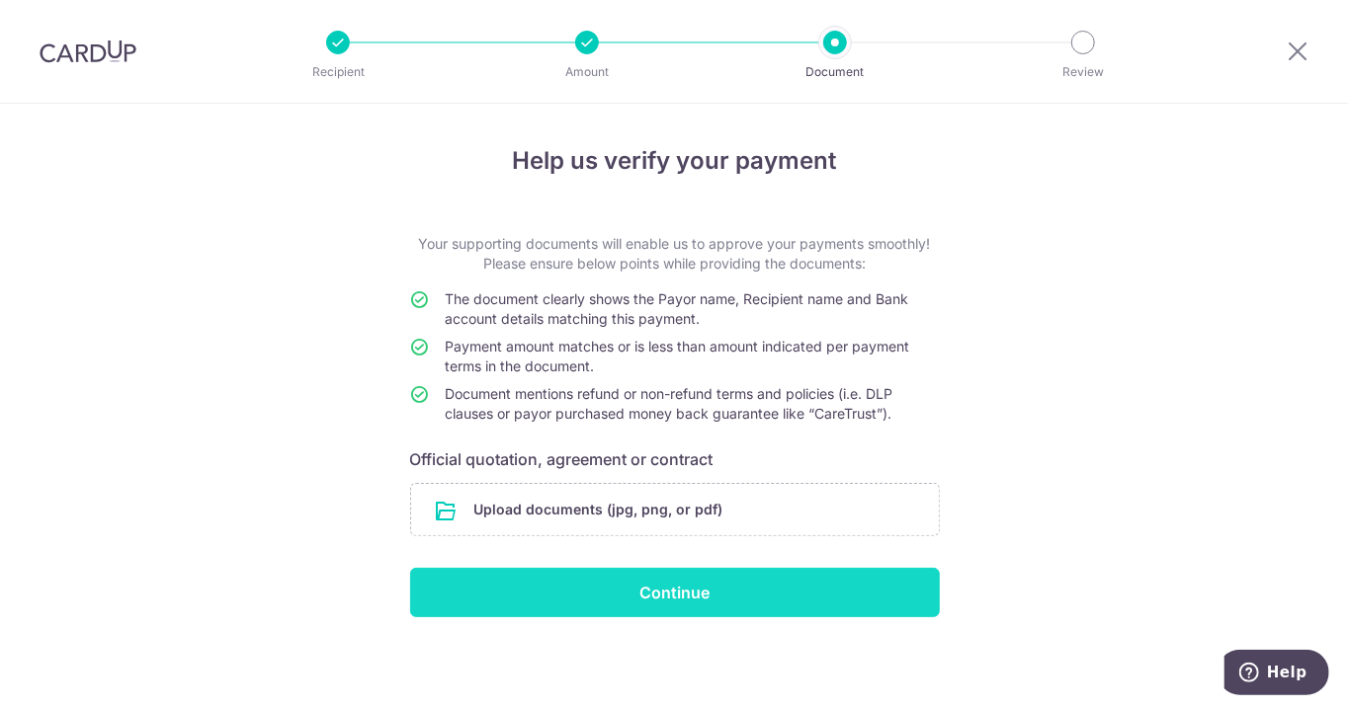
click at [729, 596] on input "Continue" at bounding box center [675, 592] width 530 height 49
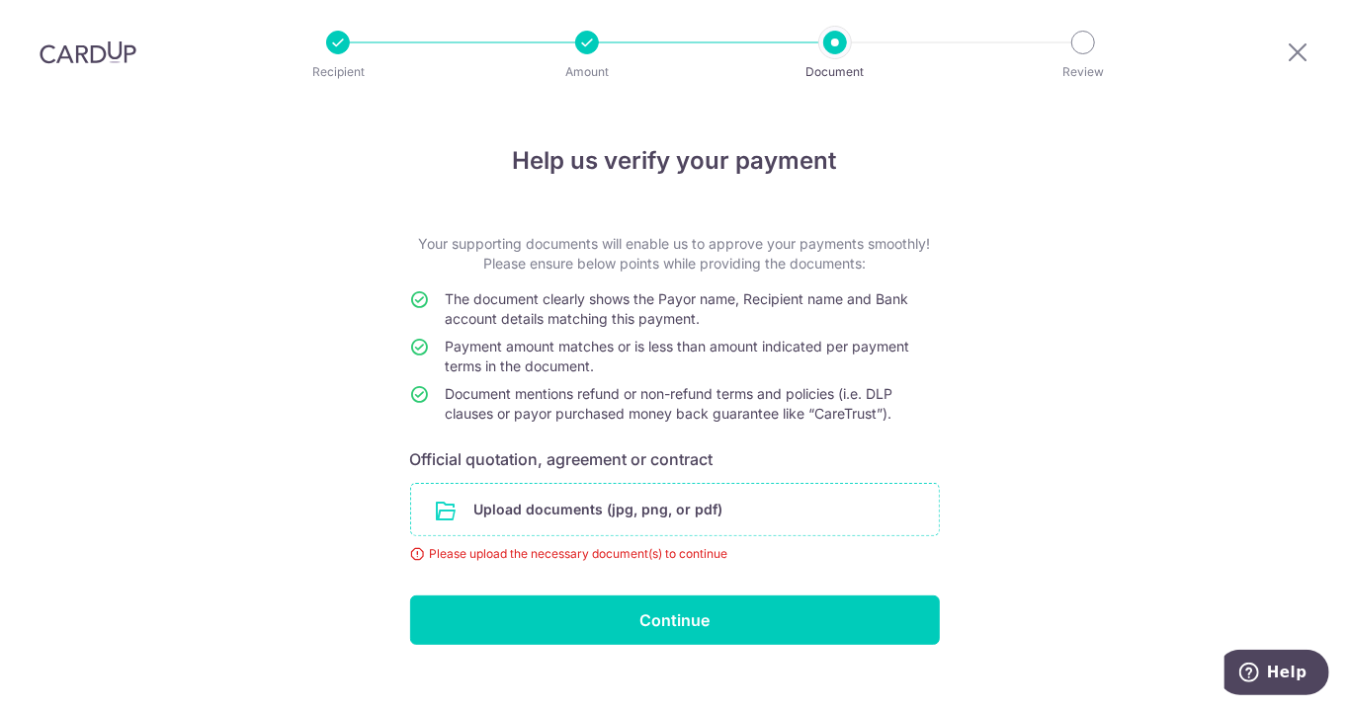
click at [499, 484] on input "file" at bounding box center [675, 509] width 528 height 51
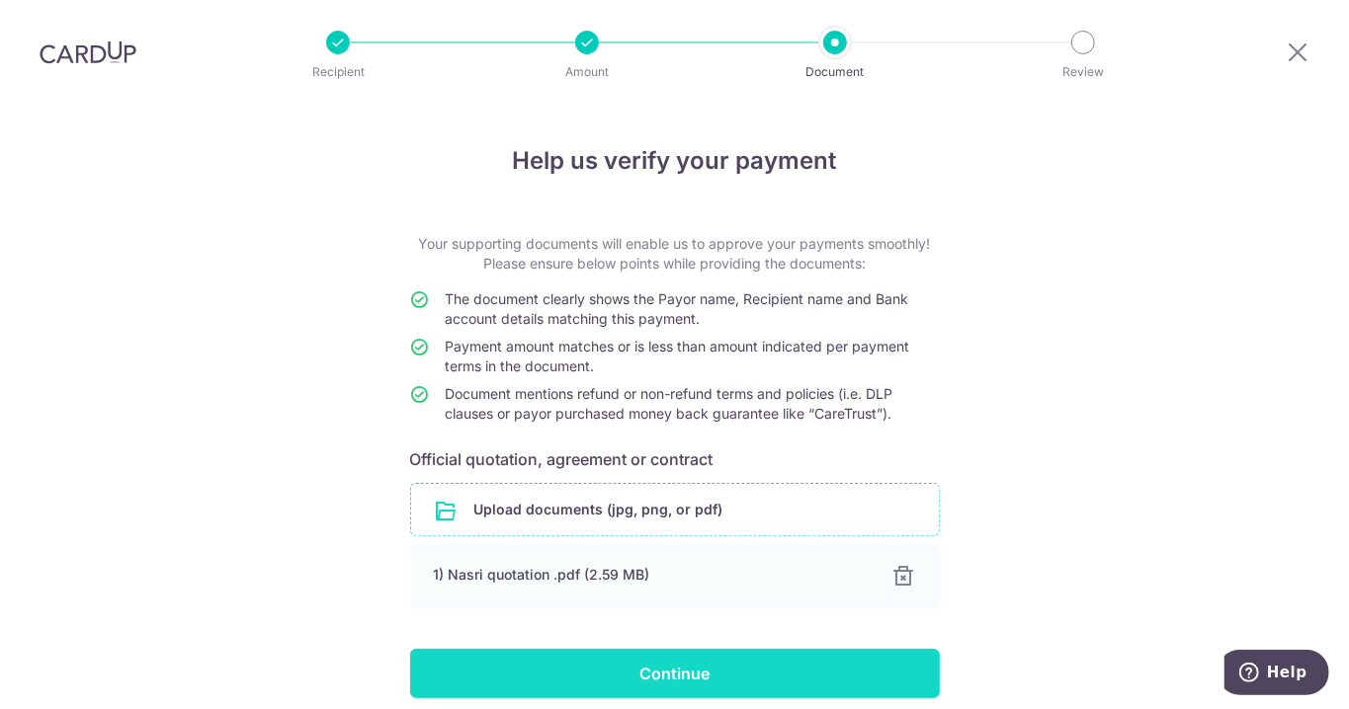
click at [753, 649] on input "Continue" at bounding box center [675, 673] width 530 height 49
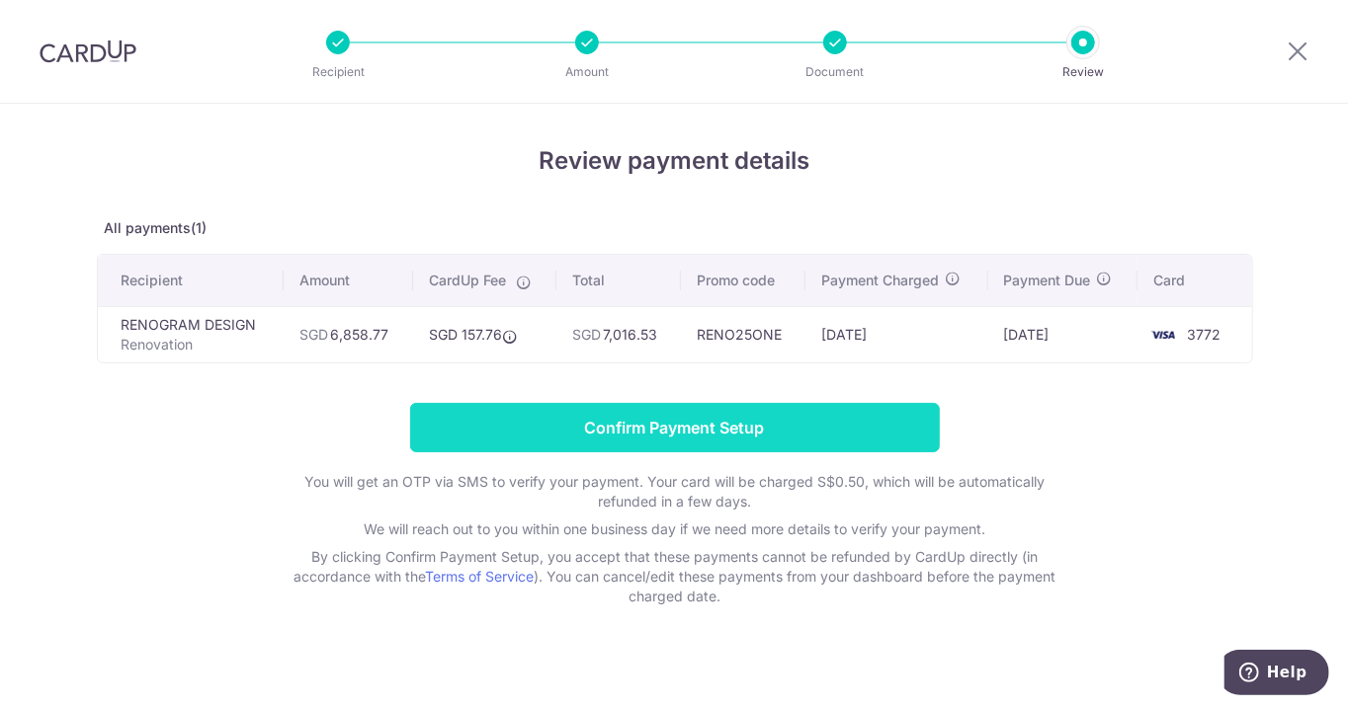
click at [849, 424] on input "Confirm Payment Setup" at bounding box center [675, 427] width 530 height 49
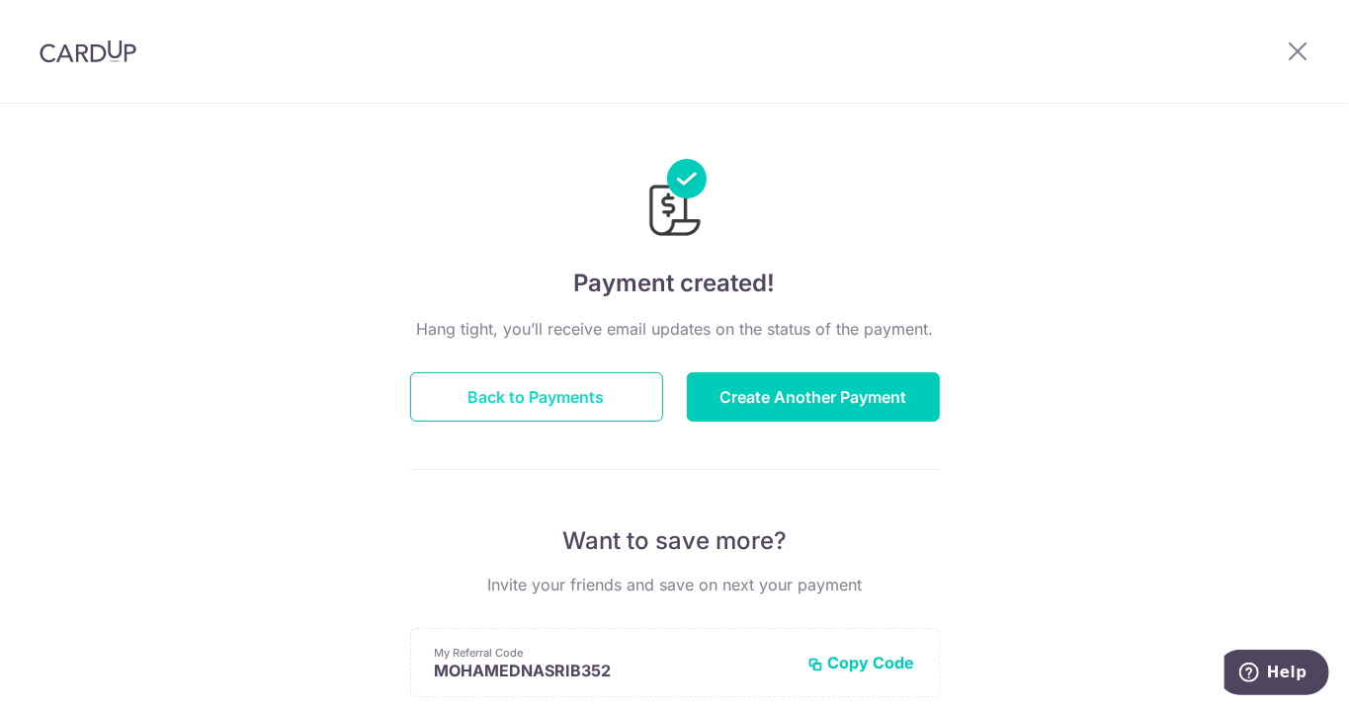
click at [595, 407] on button "Back to Payments" at bounding box center [536, 396] width 253 height 49
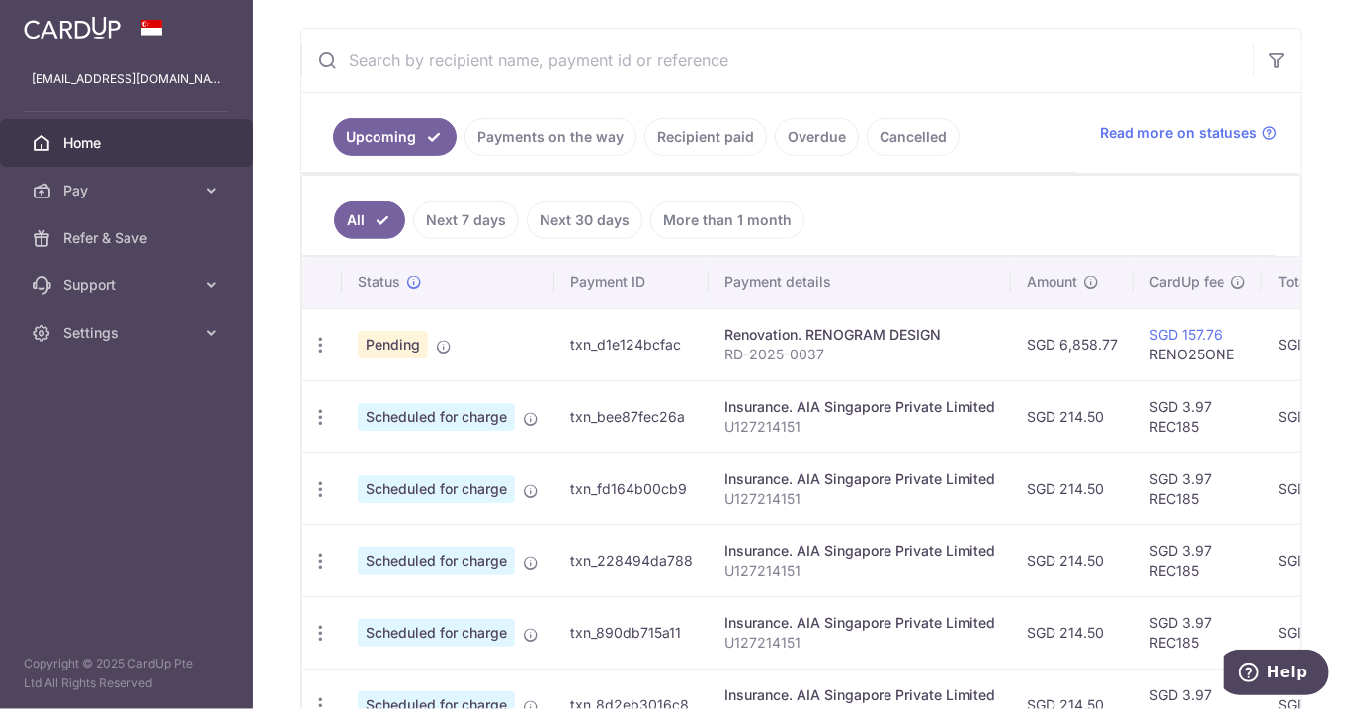
click at [858, 327] on div "Renovation. RENOGRAM DESIGN" at bounding box center [859, 335] width 271 height 20
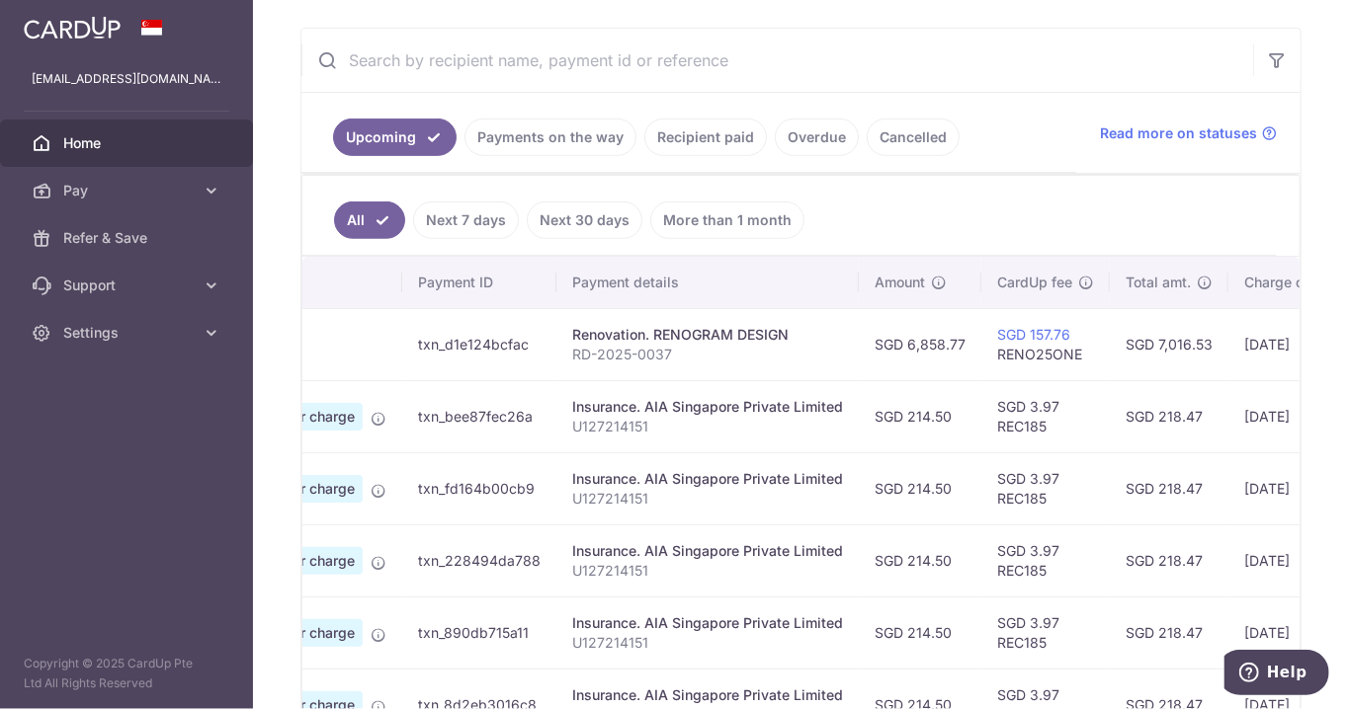
scroll to position [0, 152]
click at [682, 334] on div "Renovation. RENOGRAM DESIGN" at bounding box center [707, 335] width 271 height 20
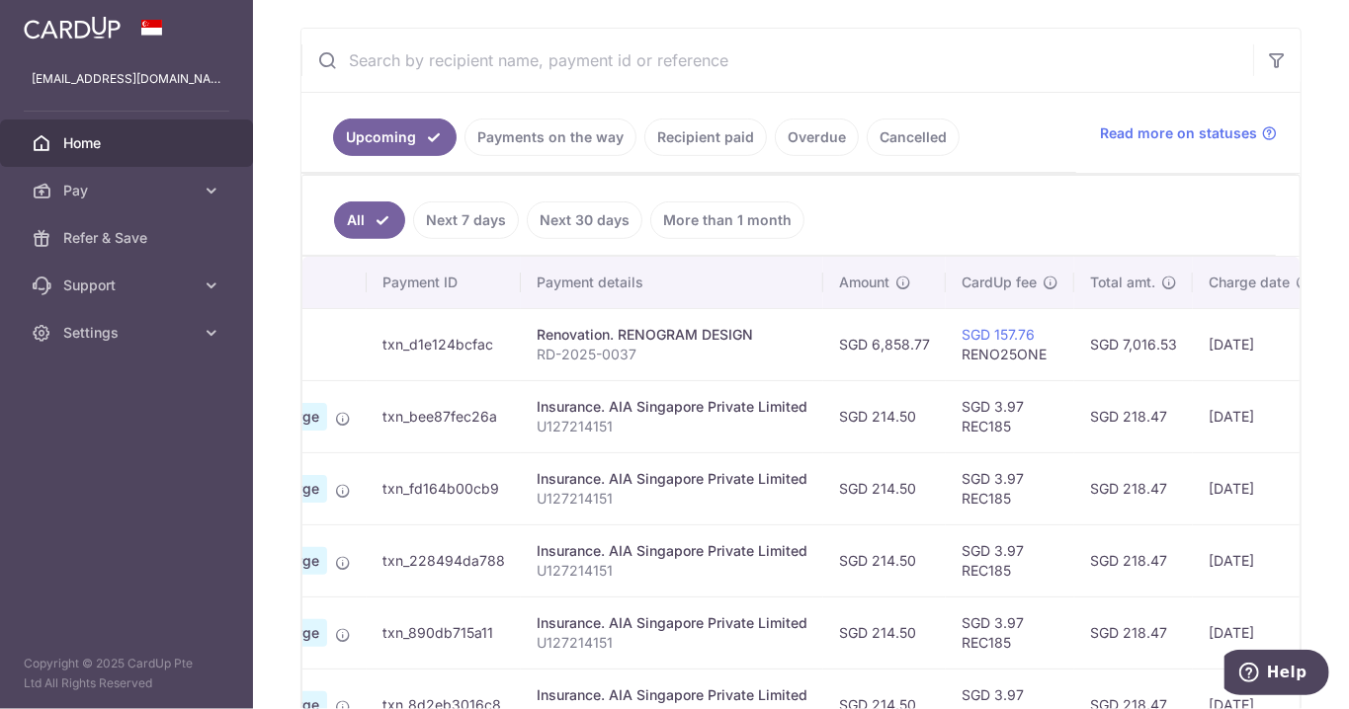
scroll to position [0, 0]
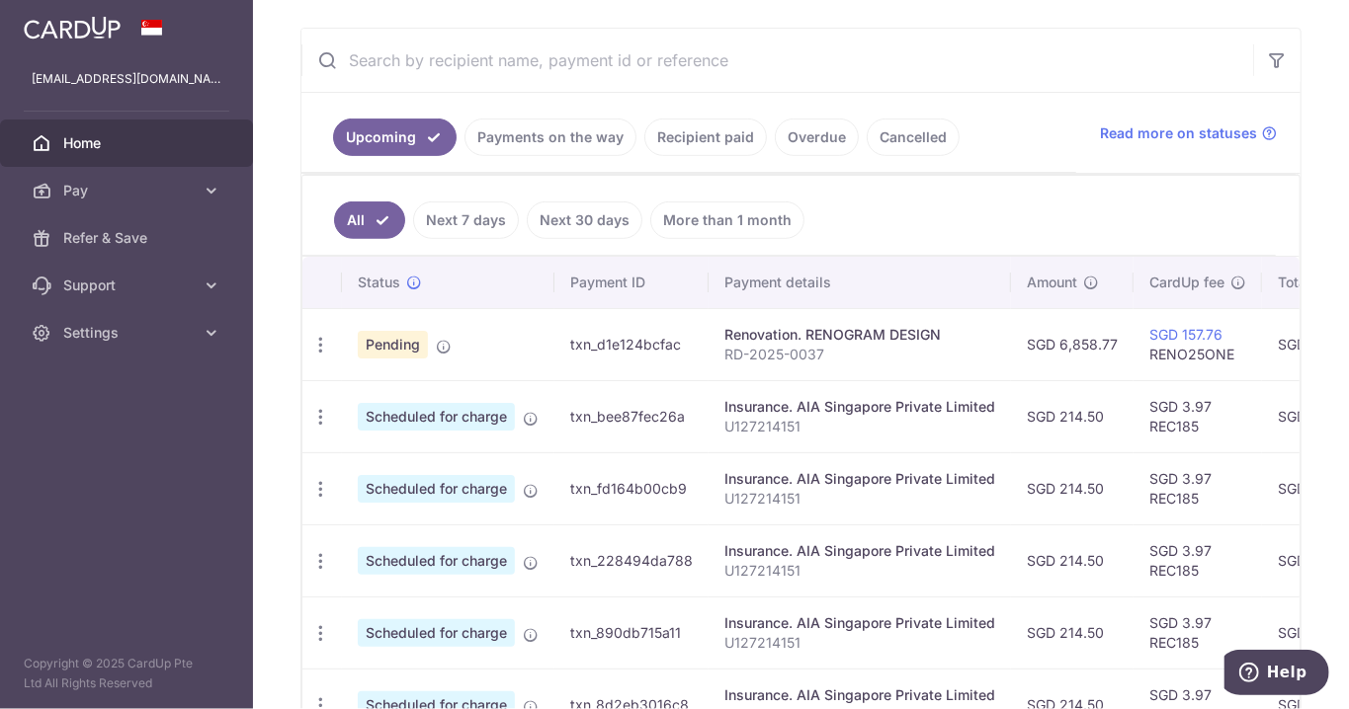
click at [605, 343] on td "txn_d1e124bcfac" at bounding box center [631, 344] width 154 height 72
click at [801, 334] on div "Renovation. RENOGRAM DESIGN" at bounding box center [859, 335] width 271 height 20
click at [816, 328] on div "Renovation. RENOGRAM DESIGN" at bounding box center [859, 335] width 271 height 20
click at [758, 350] on p "RD-2025-0037" at bounding box center [859, 355] width 271 height 20
click at [633, 346] on td "txn_d1e124bcfac" at bounding box center [631, 344] width 154 height 72
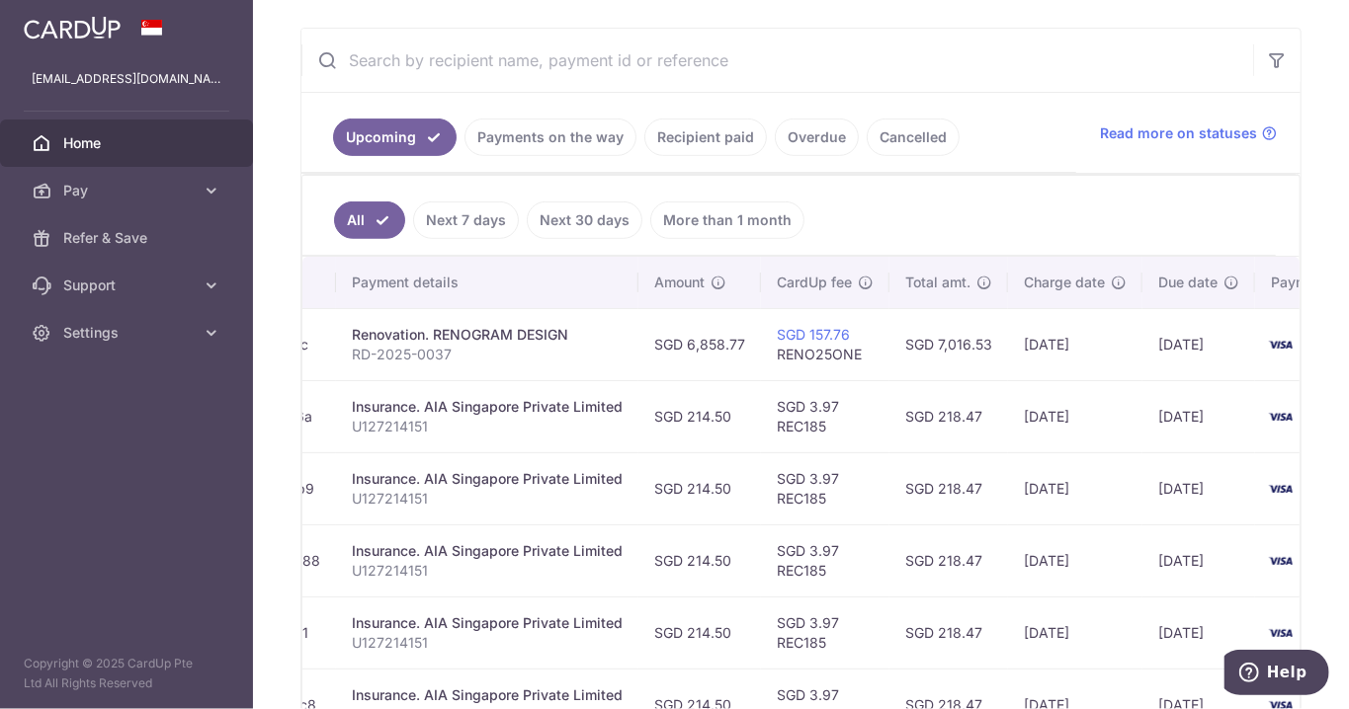
scroll to position [0, 464]
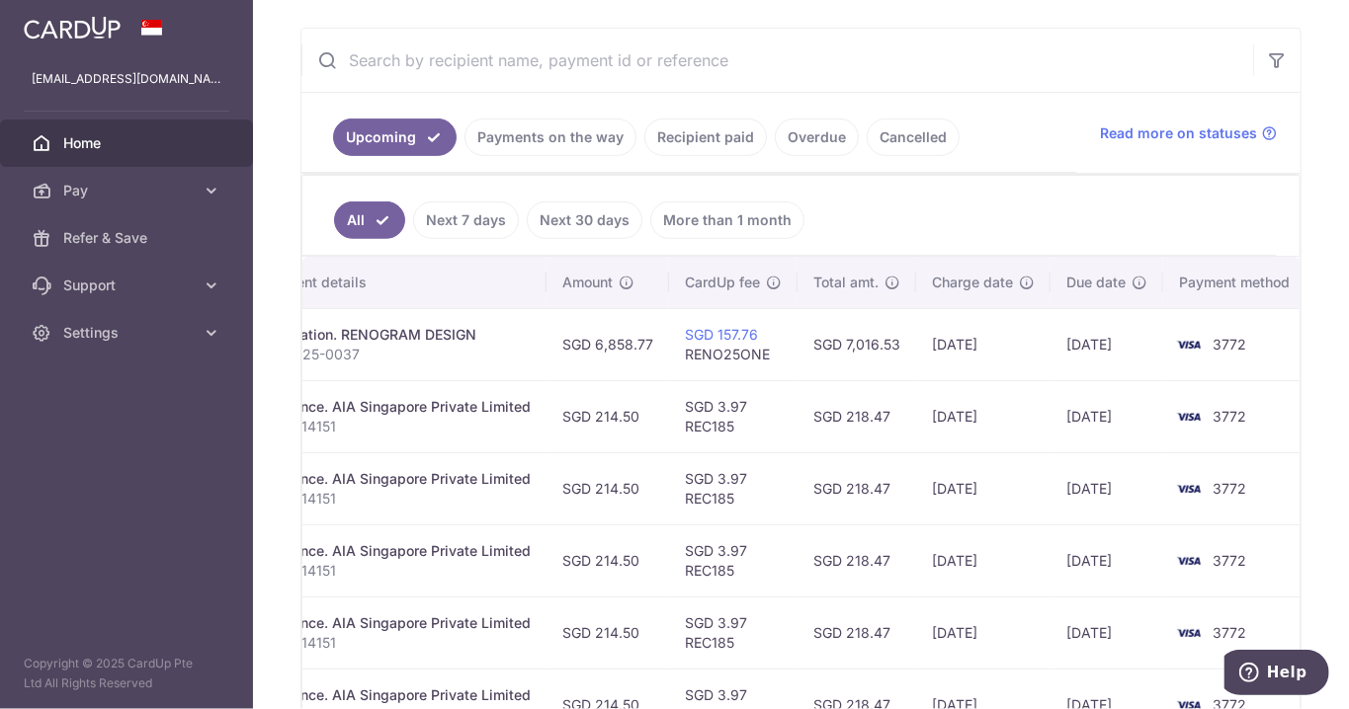
click at [469, 209] on link "Next 7 days" at bounding box center [466, 221] width 106 height 38
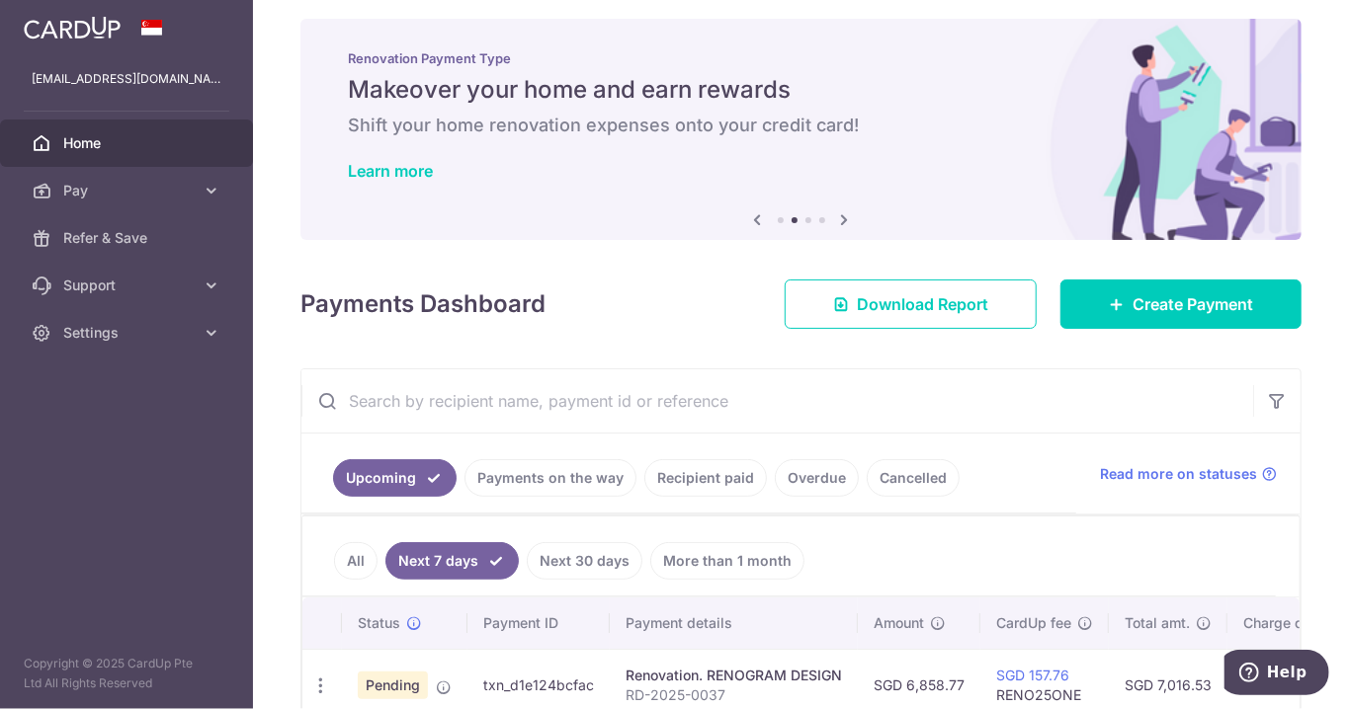
scroll to position [17, 0]
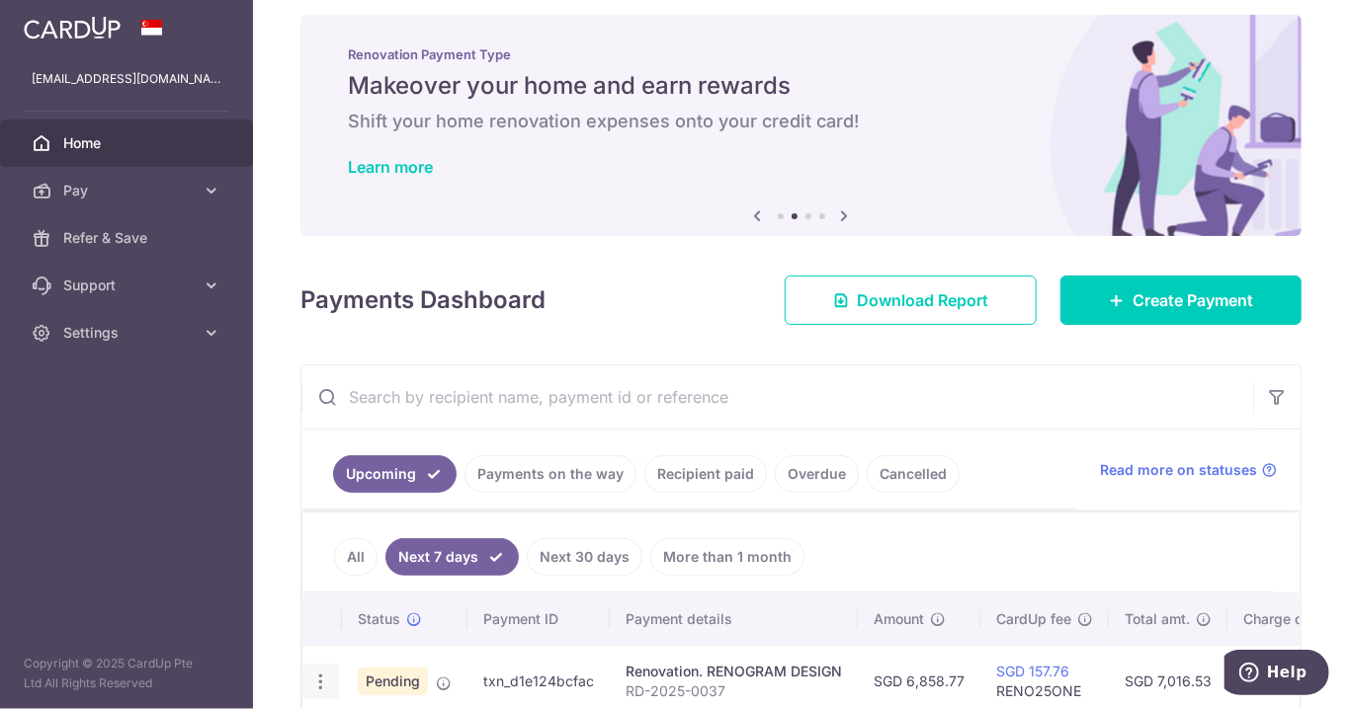
click at [316, 672] on icon "button" at bounding box center [320, 682] width 21 height 21
click at [317, 681] on div at bounding box center [674, 354] width 1349 height 709
click at [325, 673] on icon "button" at bounding box center [320, 682] width 21 height 21
click at [348, 546] on div at bounding box center [674, 354] width 1349 height 709
click at [351, 551] on link "All" at bounding box center [355, 557] width 43 height 38
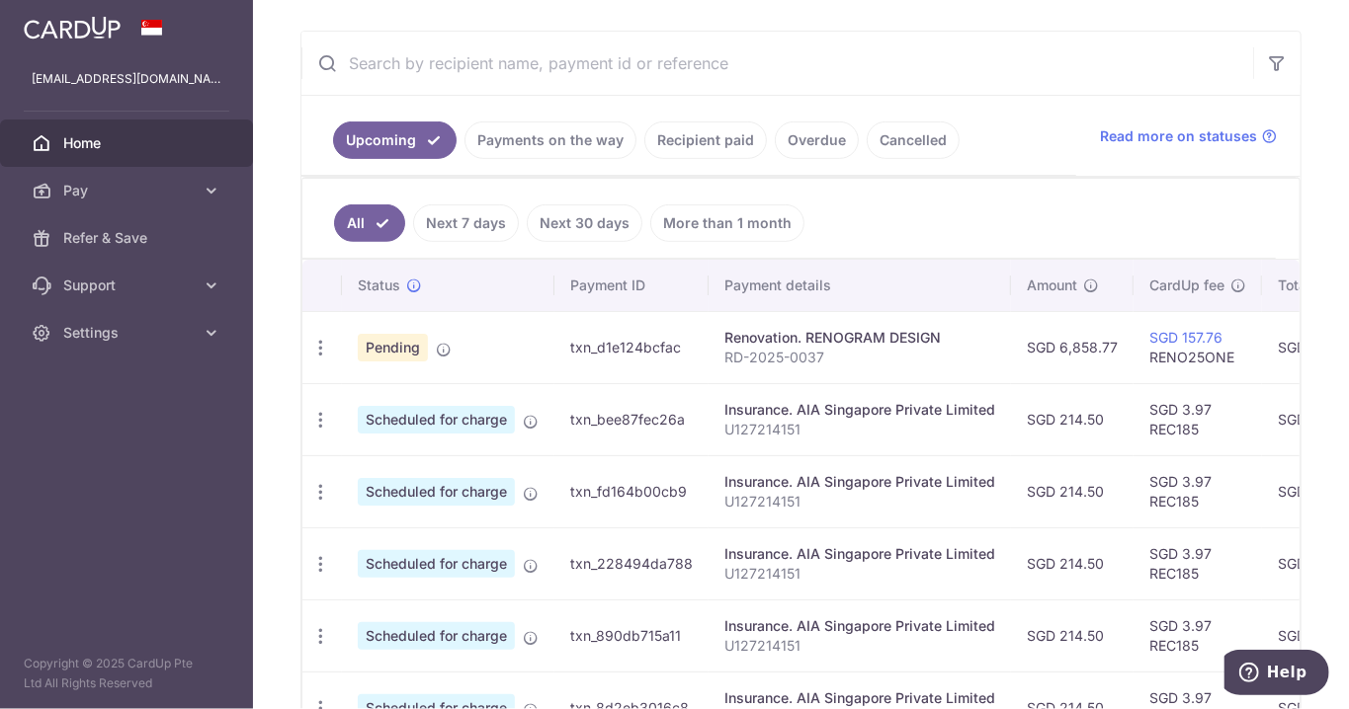
scroll to position [375, 0]
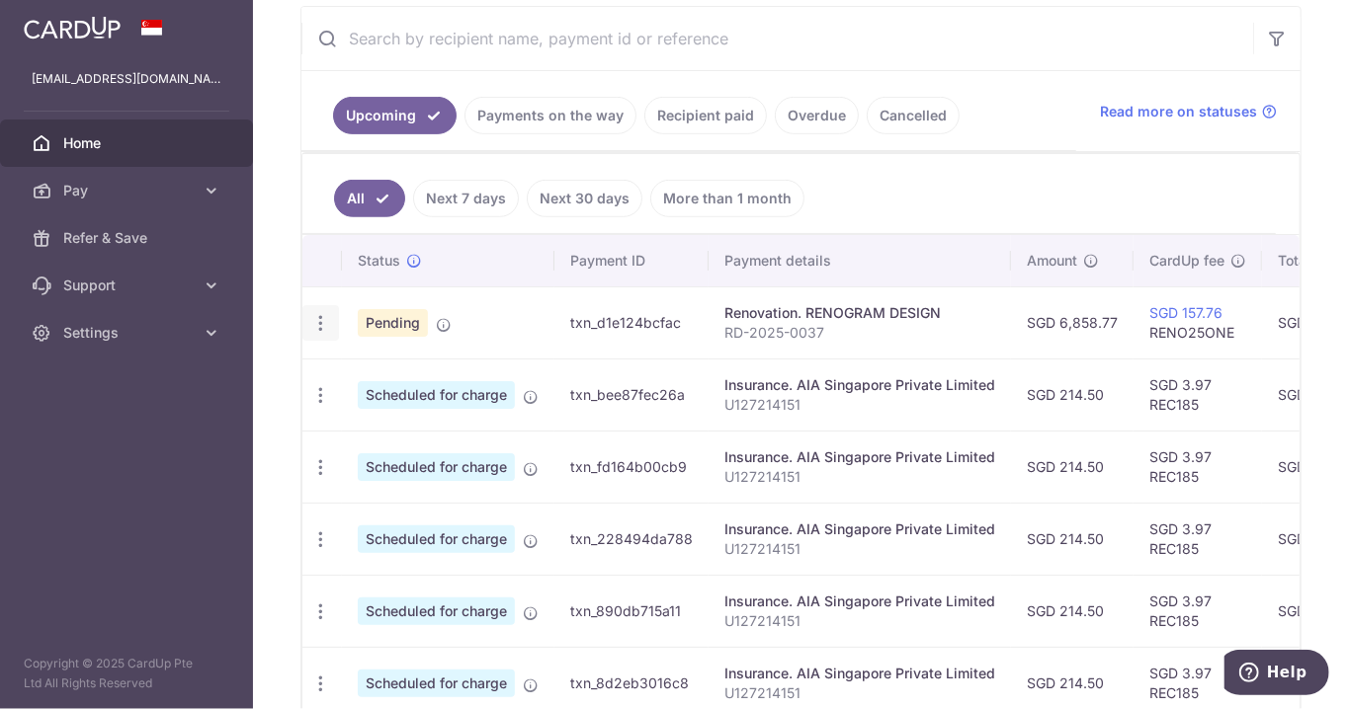
click at [321, 321] on icon "button" at bounding box center [320, 323] width 21 height 21
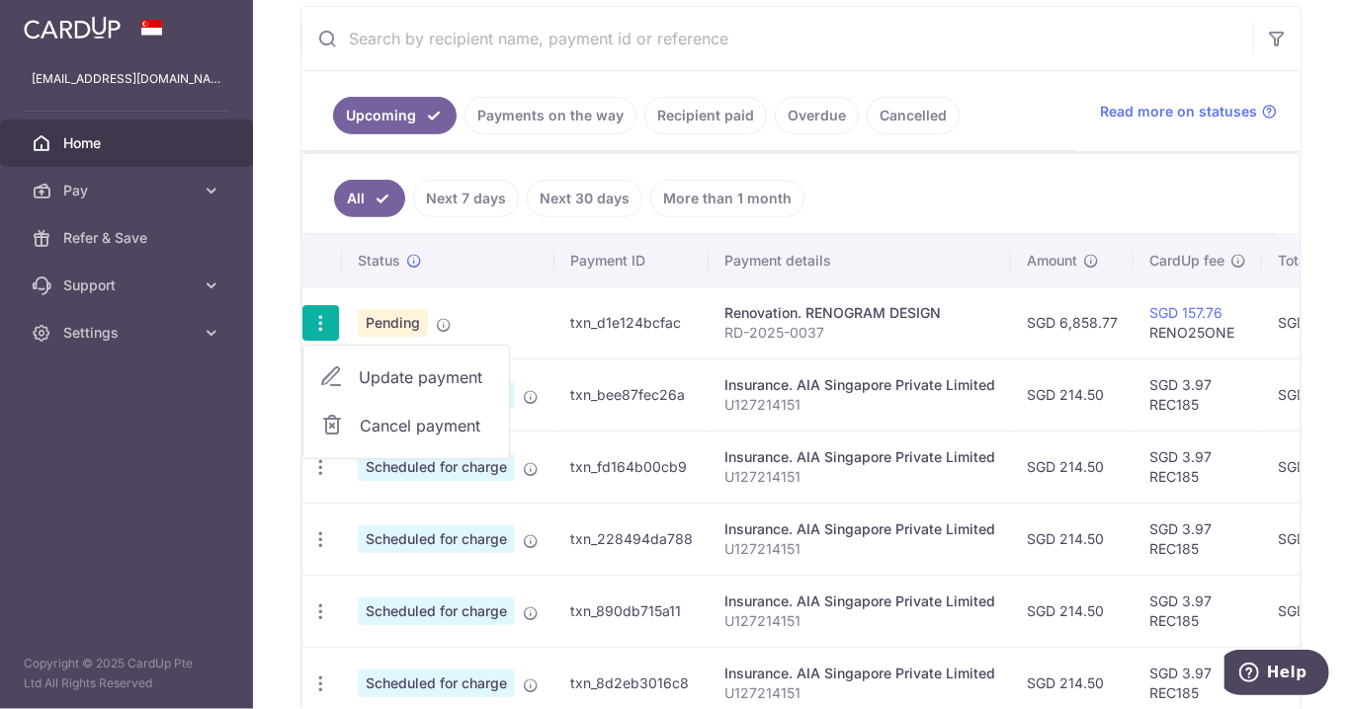
click at [308, 310] on div at bounding box center [674, 354] width 1349 height 709
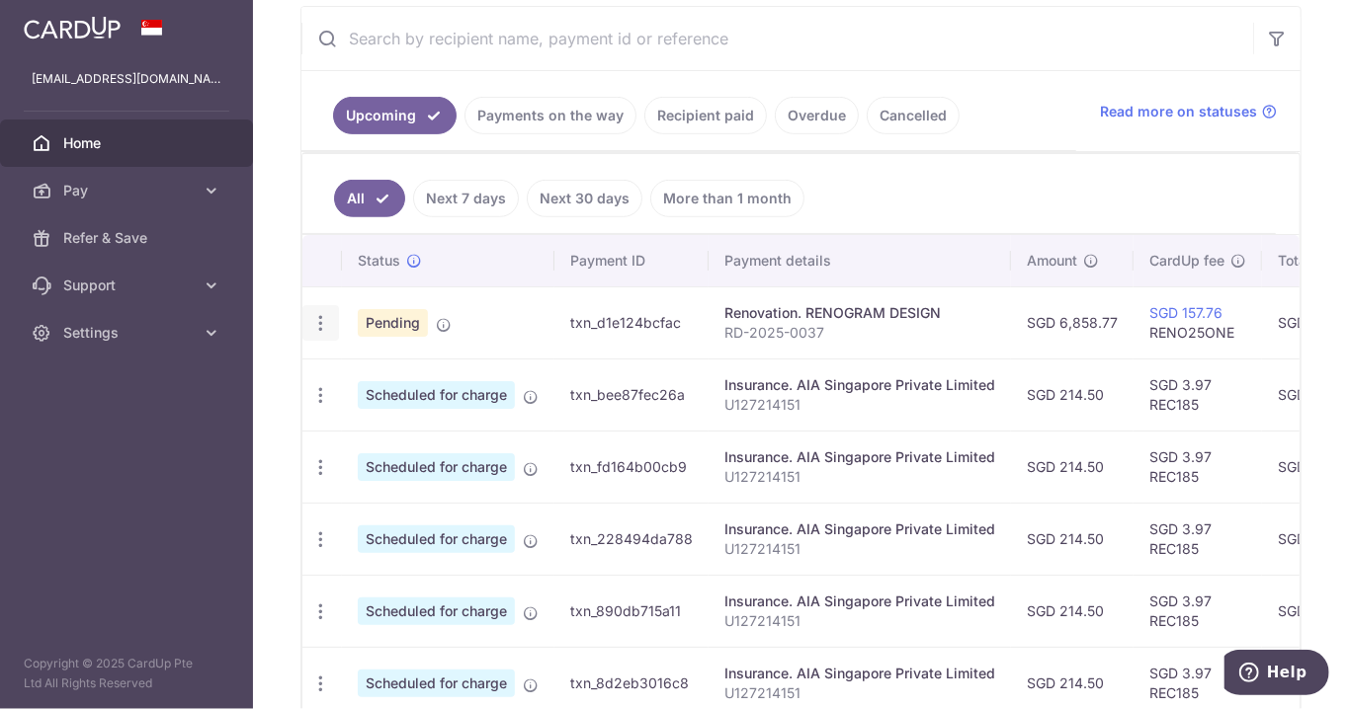
click at [444, 321] on icon at bounding box center [444, 325] width 16 height 16
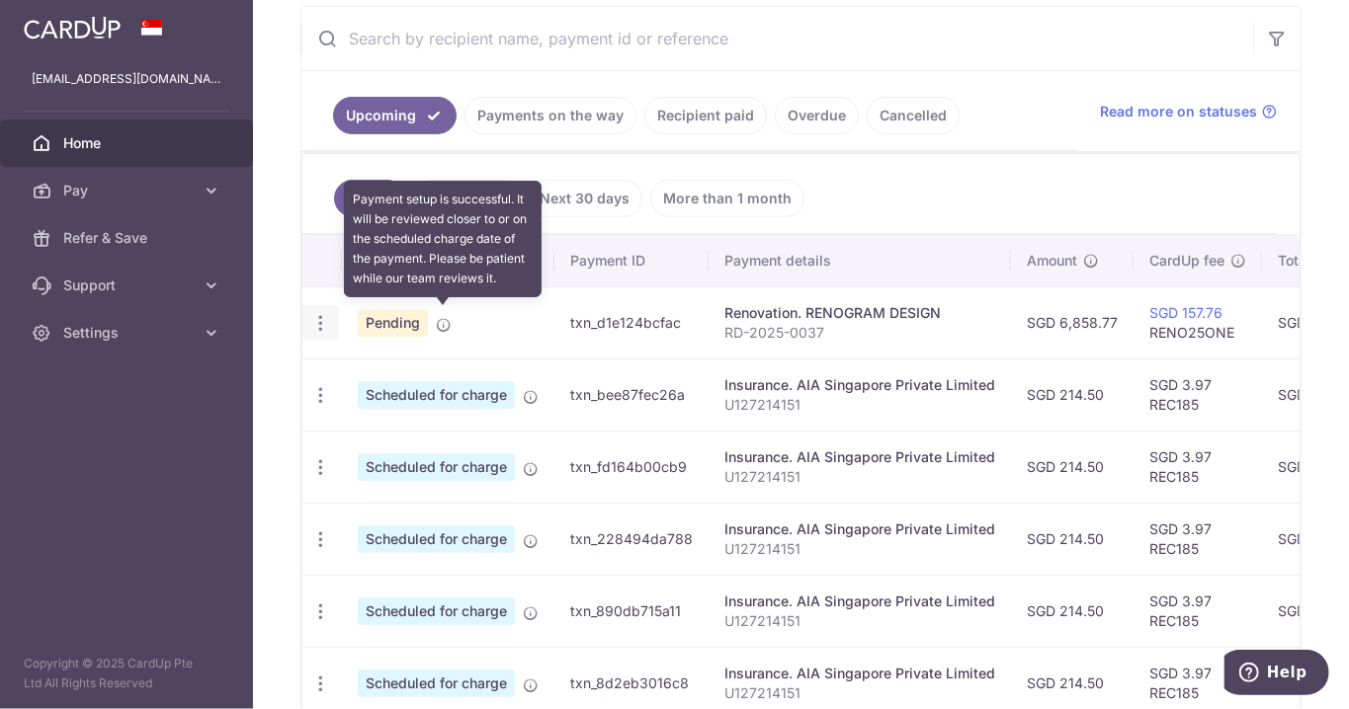
click at [511, 325] on td "Pending Payment setup is successful. It will be reviewed closer to or on the sc…" at bounding box center [448, 323] width 212 height 72
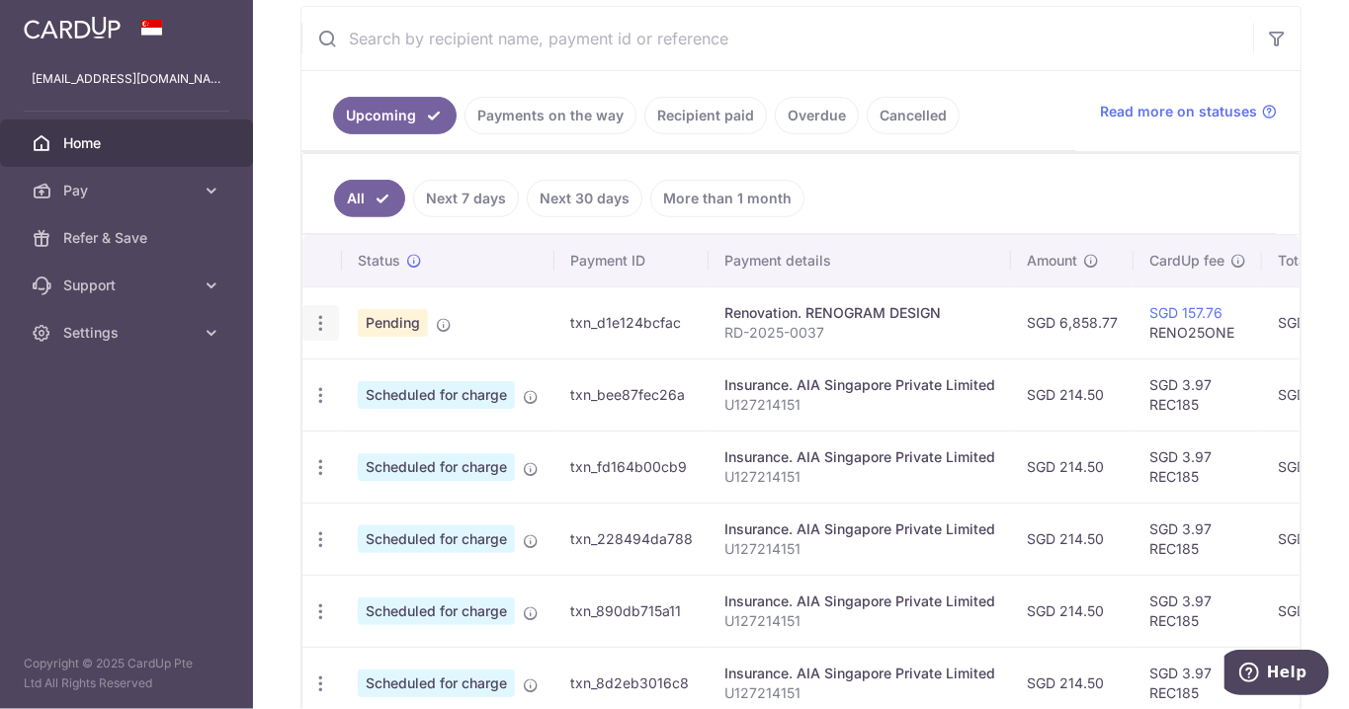
click at [641, 321] on td "txn_d1e124bcfac" at bounding box center [631, 323] width 154 height 72
click at [776, 331] on p "RD-2025-0037" at bounding box center [859, 333] width 271 height 20
click at [776, 332] on p "RD-2025-0037" at bounding box center [859, 333] width 271 height 20
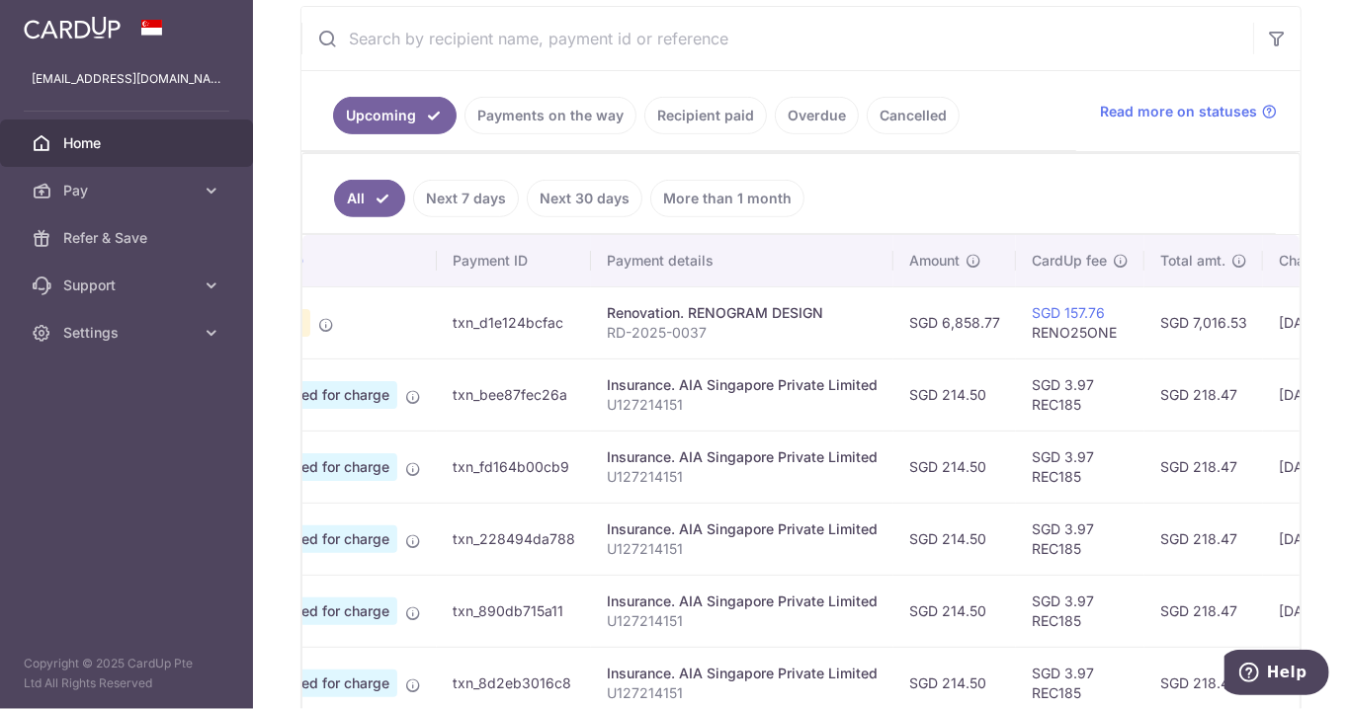
scroll to position [0, 113]
click at [944, 318] on td "SGD 6,858.77" at bounding box center [959, 323] width 123 height 72
click at [1067, 304] on link "SGD 157.76" at bounding box center [1072, 312] width 73 height 17
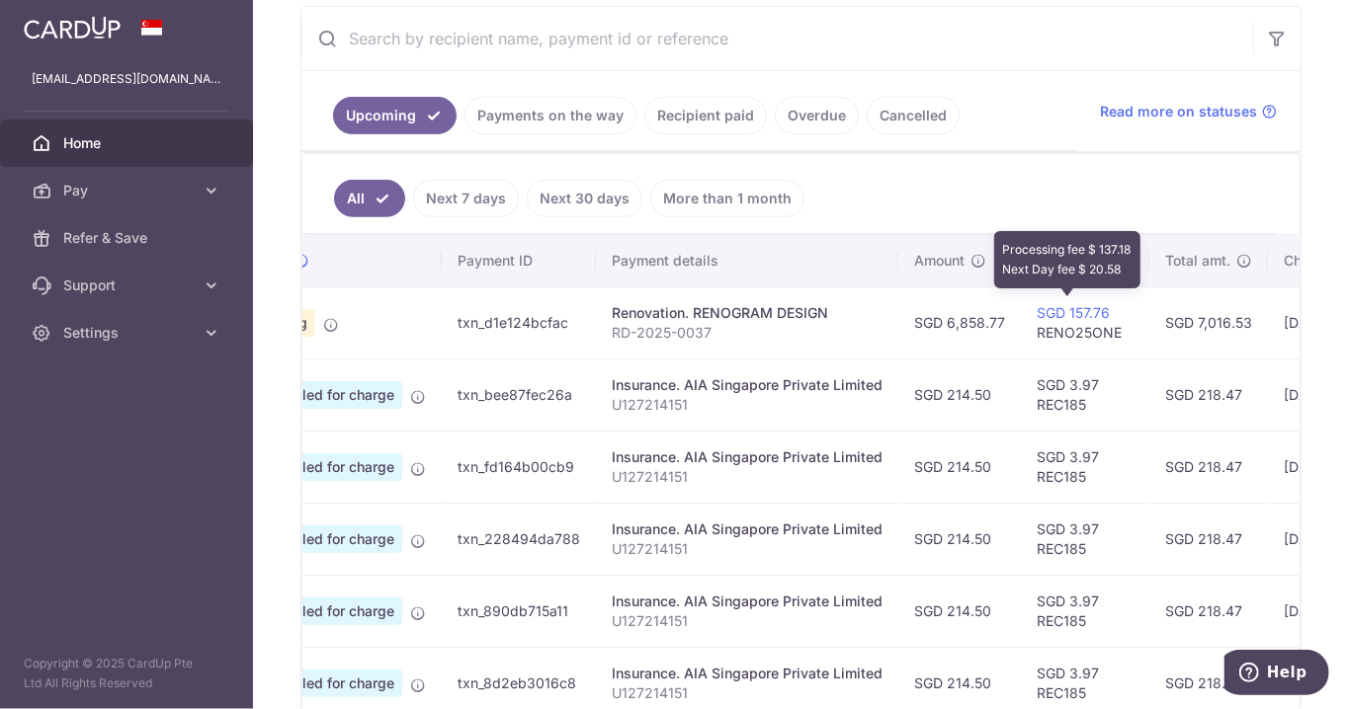
click at [966, 328] on td "SGD 6,858.77" at bounding box center [959, 323] width 123 height 72
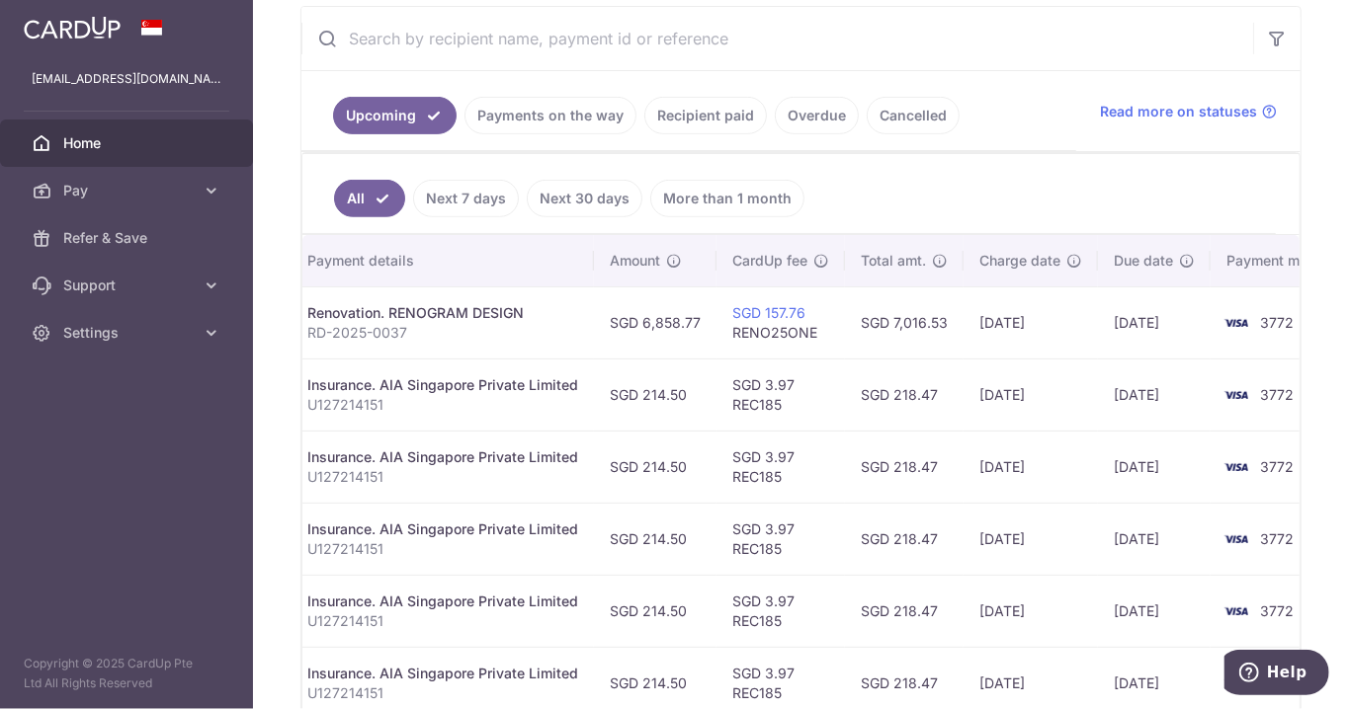
scroll to position [0, 429]
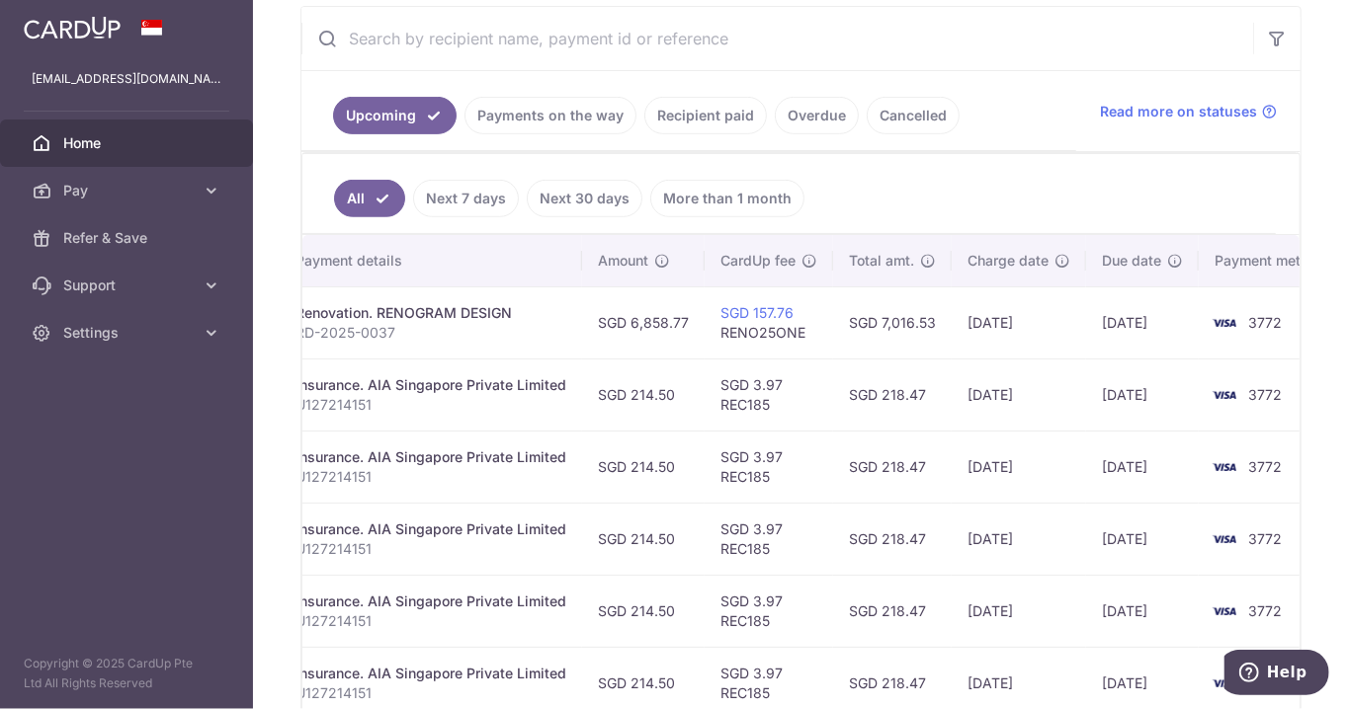
click at [897, 327] on td "SGD 7,016.53" at bounding box center [892, 323] width 119 height 72
click at [1001, 316] on td "[DATE]" at bounding box center [1018, 323] width 134 height 72
click at [1113, 322] on td "[DATE]" at bounding box center [1142, 323] width 113 height 72
click at [1238, 310] on td "3772" at bounding box center [1273, 323] width 150 height 72
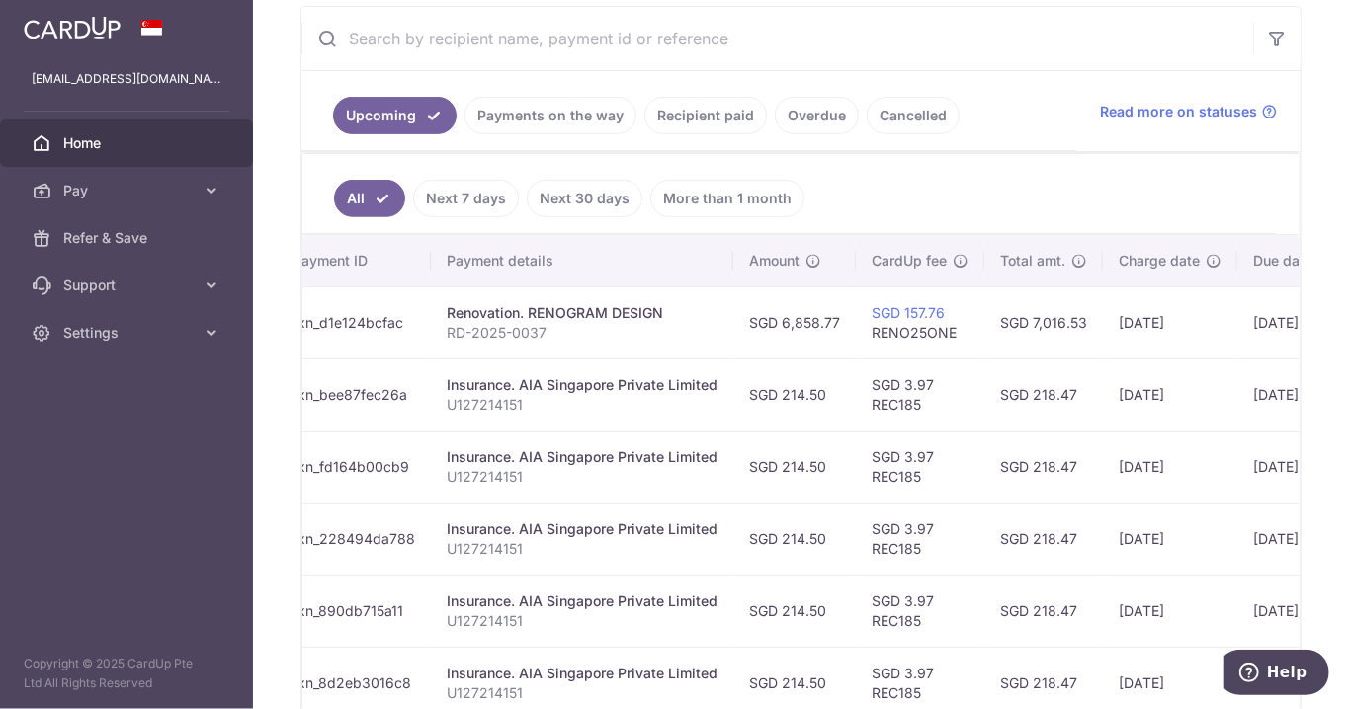
scroll to position [0, 0]
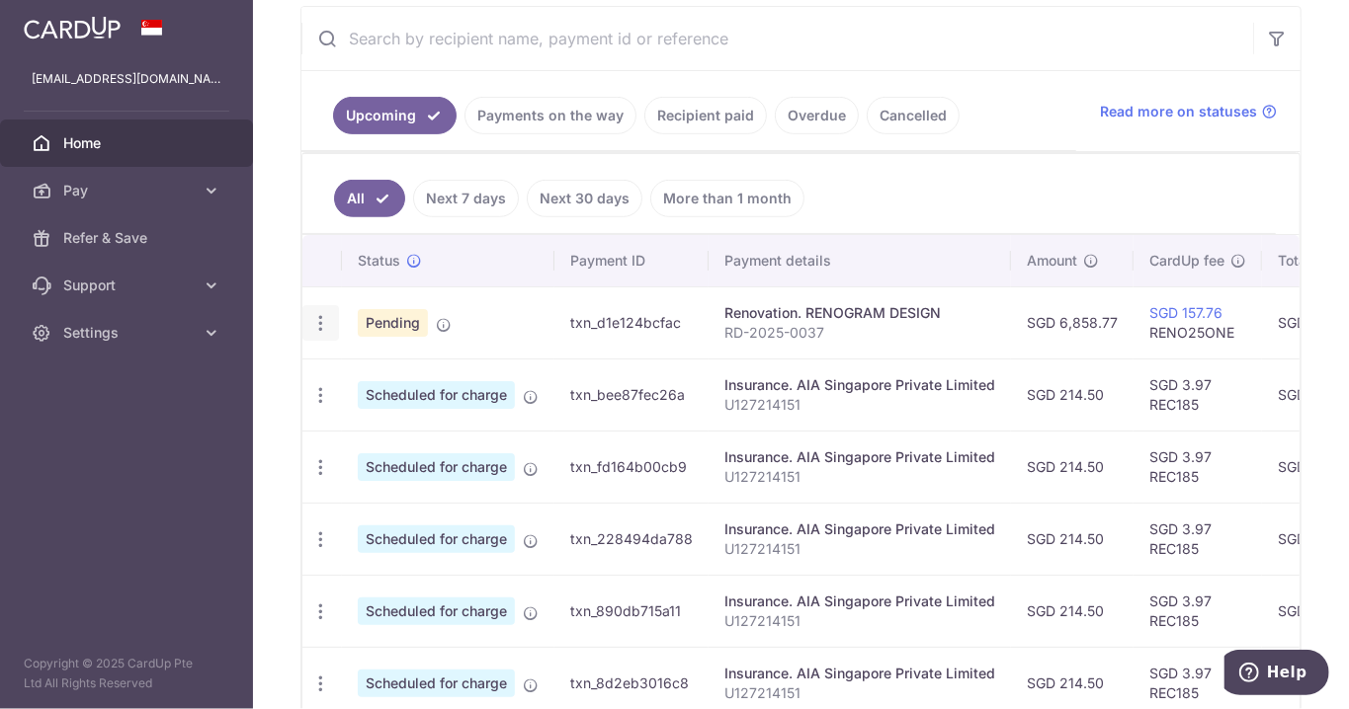
click at [575, 112] on link "Payments on the way" at bounding box center [550, 116] width 172 height 38
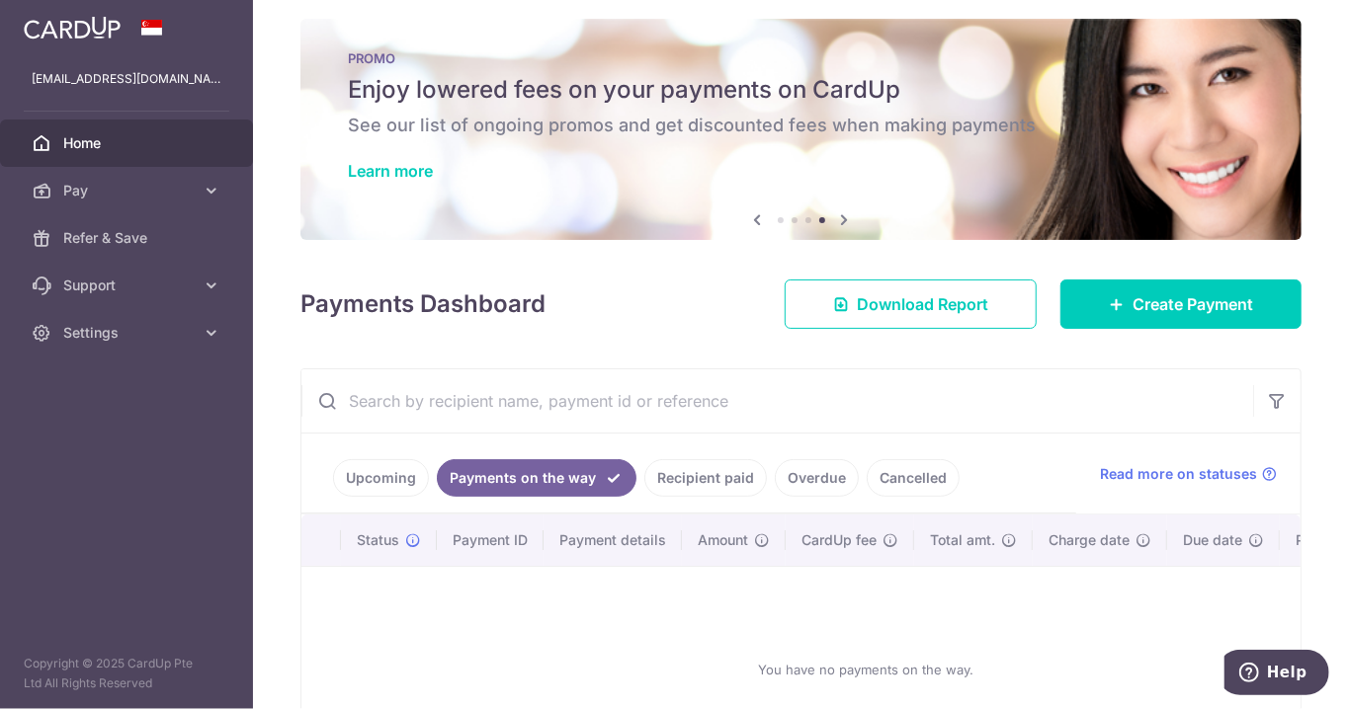
scroll to position [71, 0]
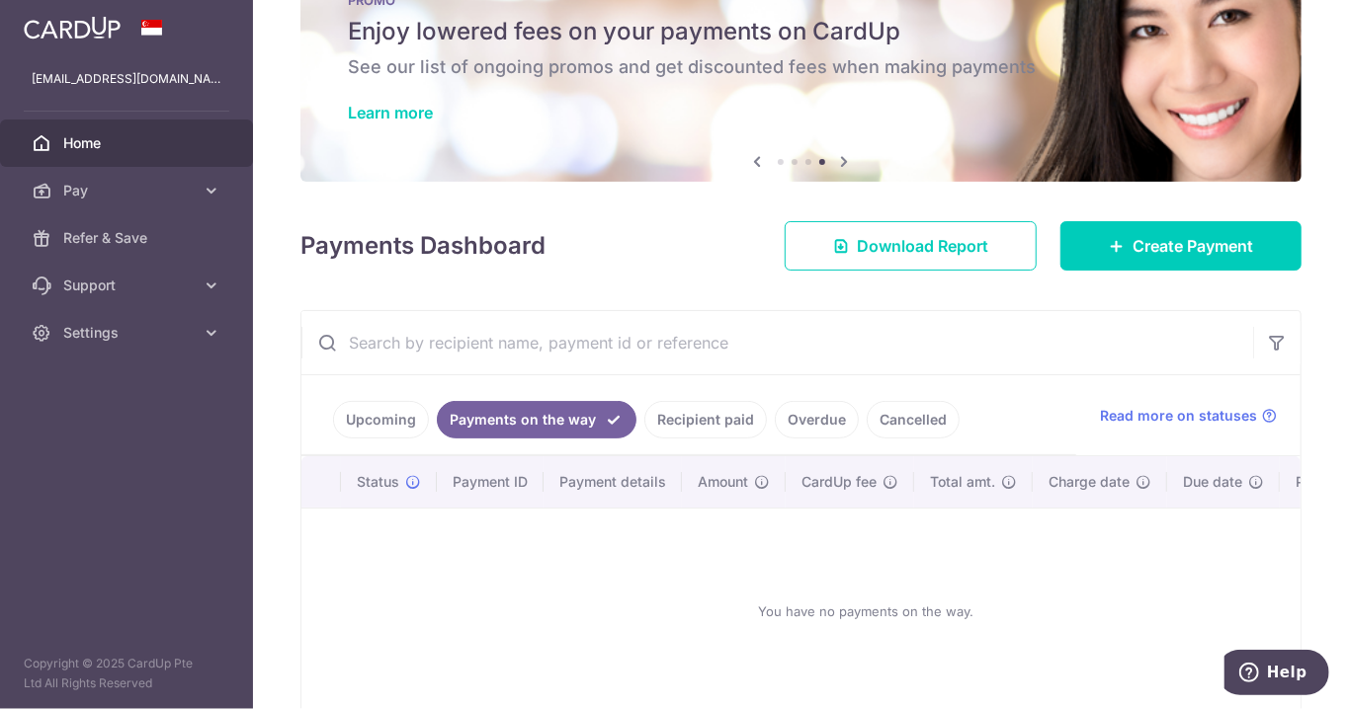
click at [377, 409] on link "Upcoming" at bounding box center [381, 420] width 96 height 38
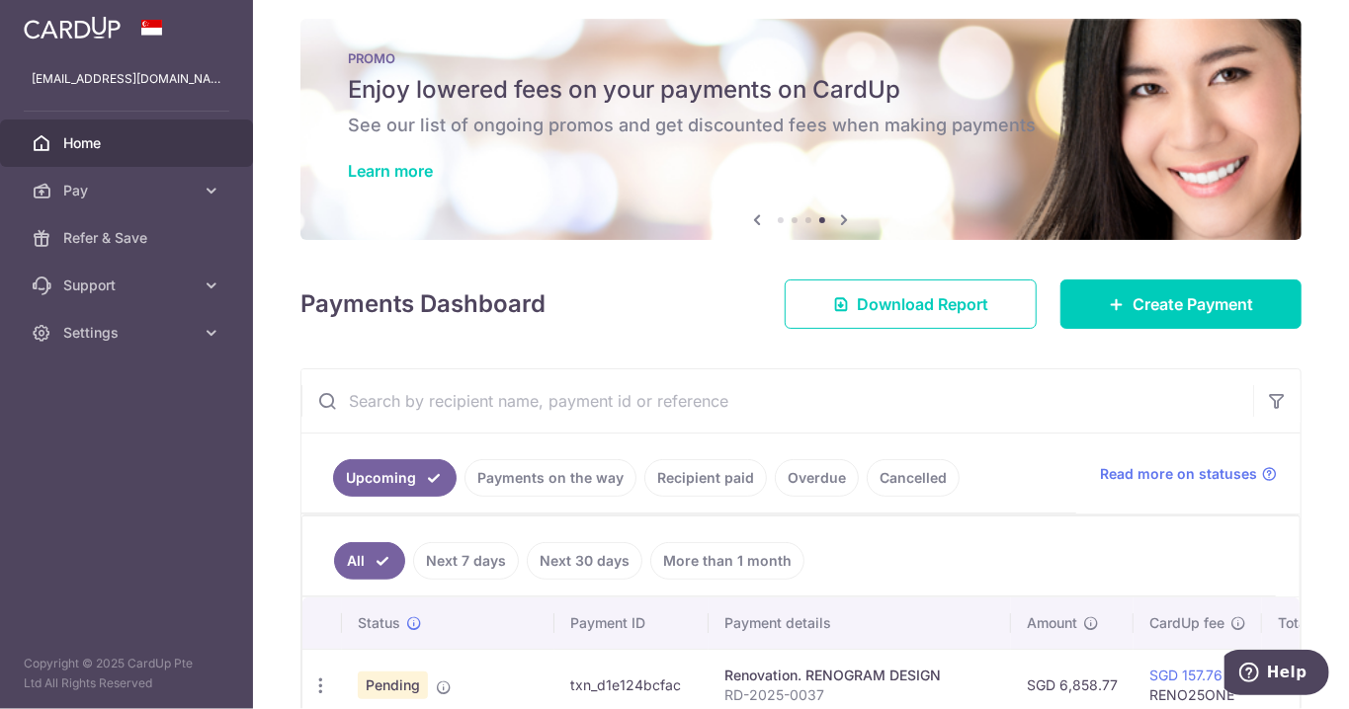
scroll to position [375, 0]
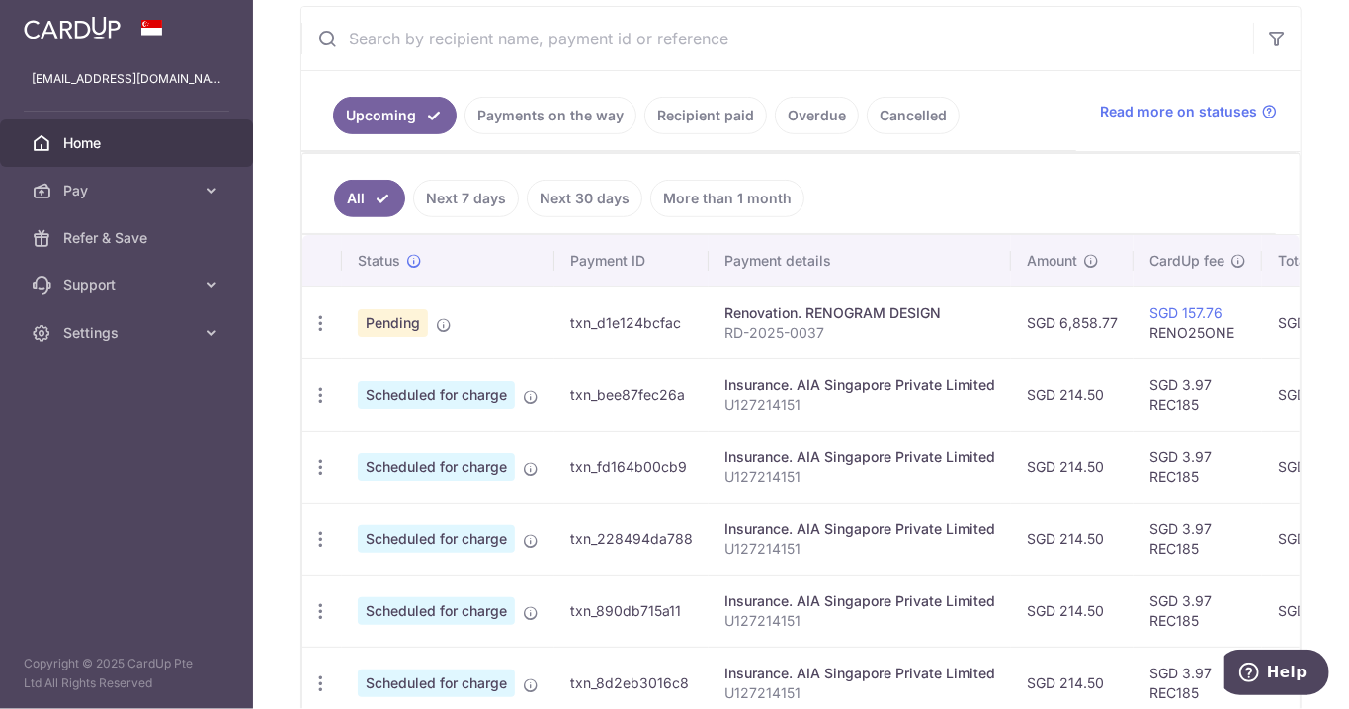
click at [445, 320] on icon at bounding box center [444, 325] width 16 height 16
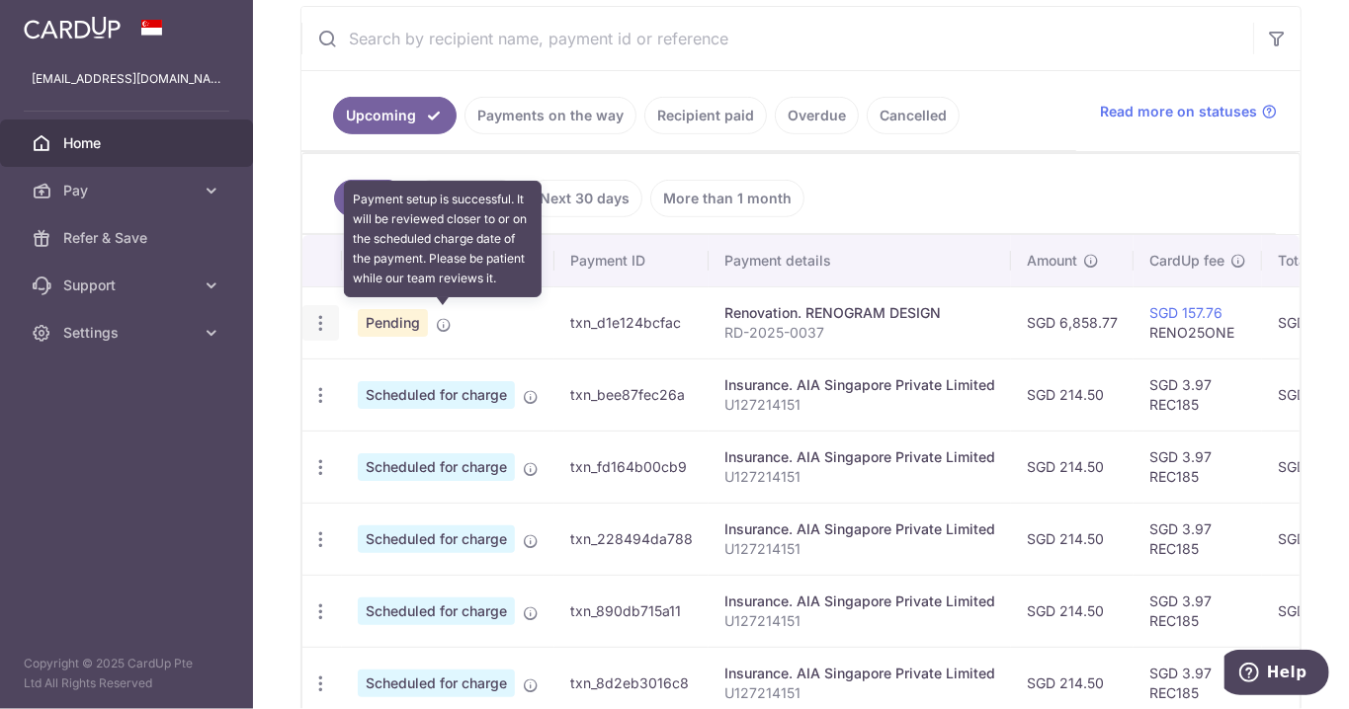
click at [310, 324] on icon "button" at bounding box center [320, 323] width 21 height 21
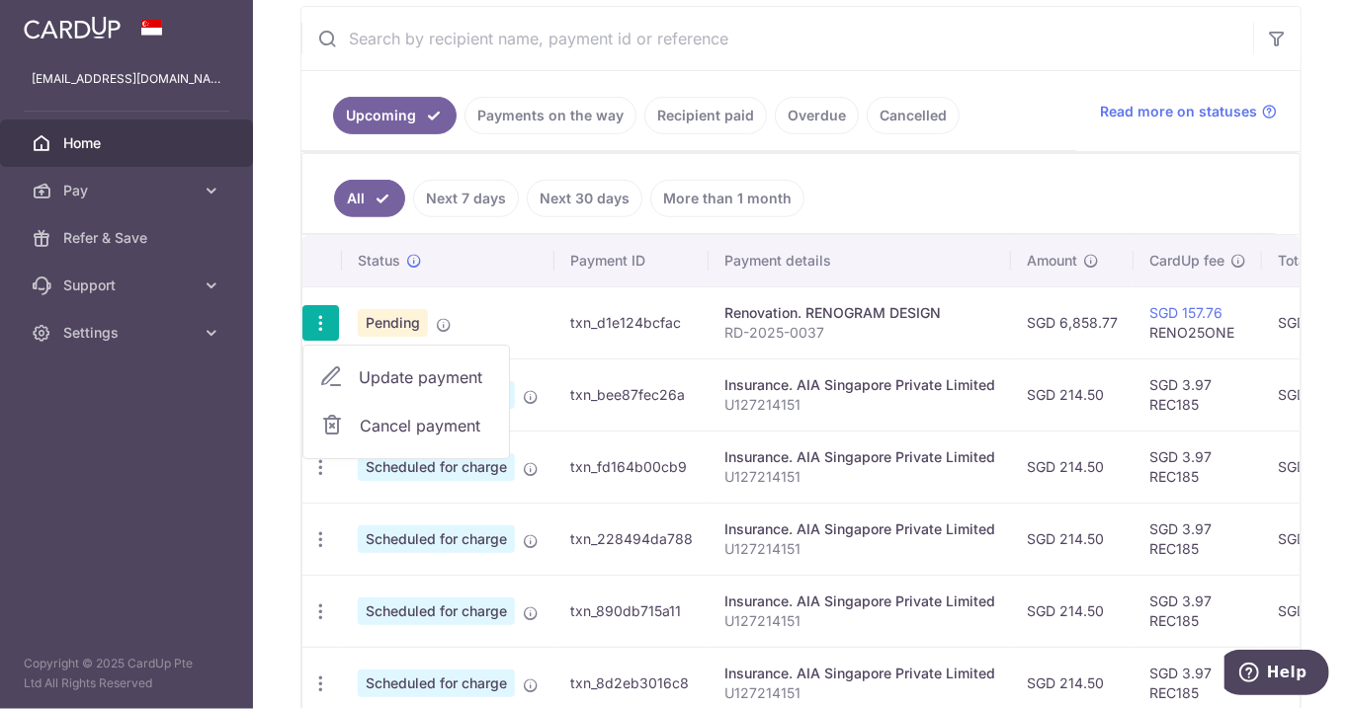
click at [452, 369] on span "Update payment" at bounding box center [426, 378] width 134 height 24
radio input "true"
type input "6,858.77"
type input "[DATE]"
type input "RD-2025-0037"
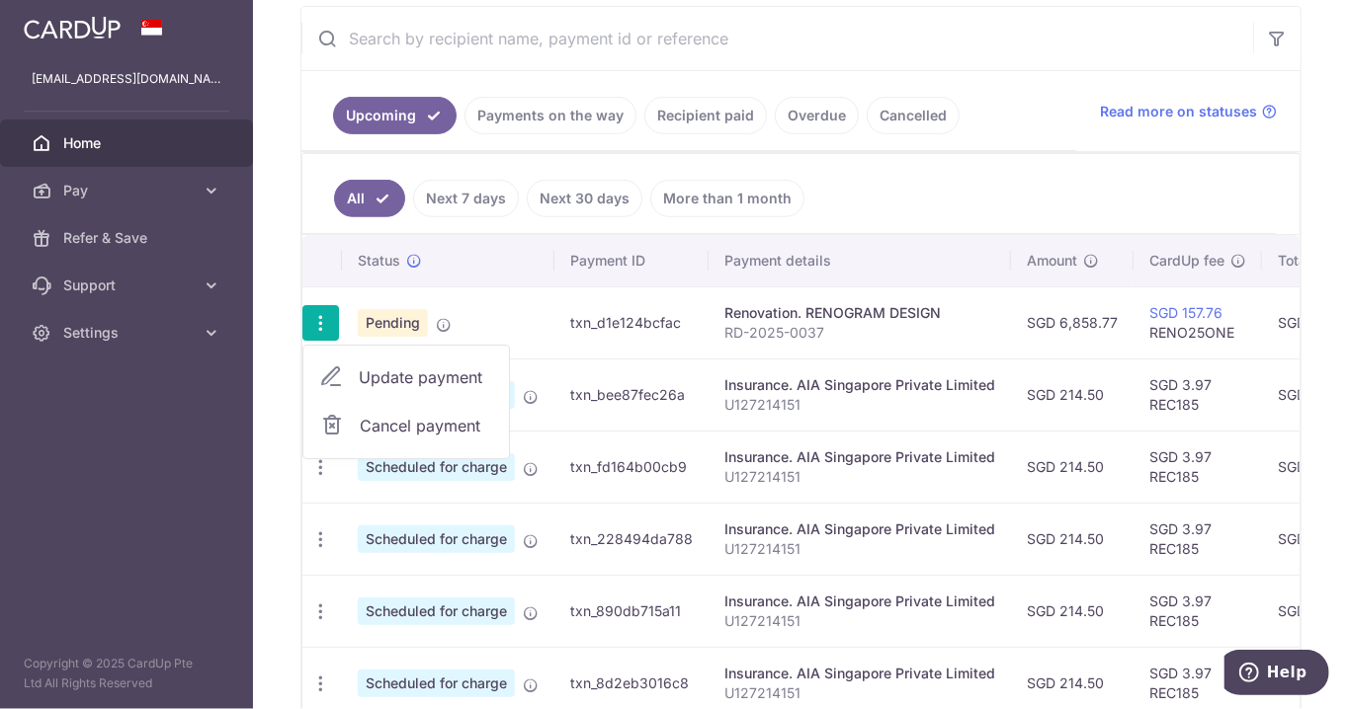
type input "10%"
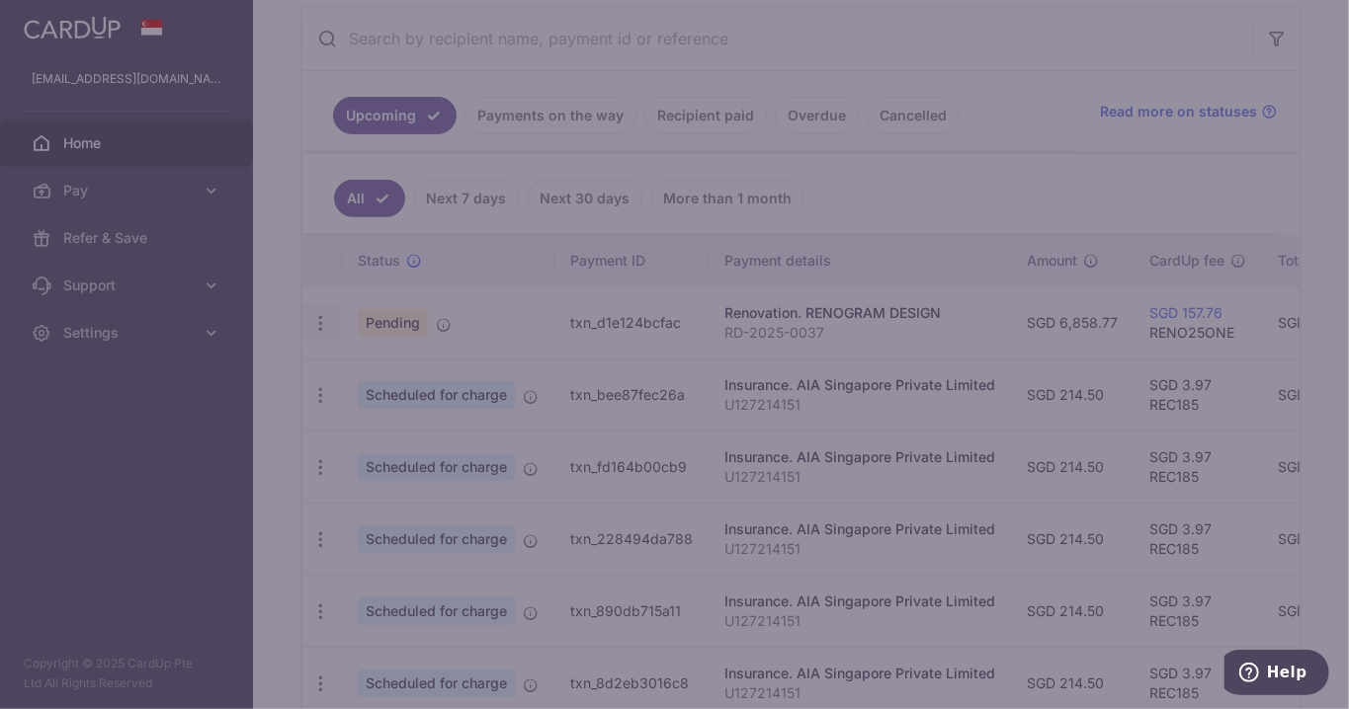
type input "RENO25ONE"
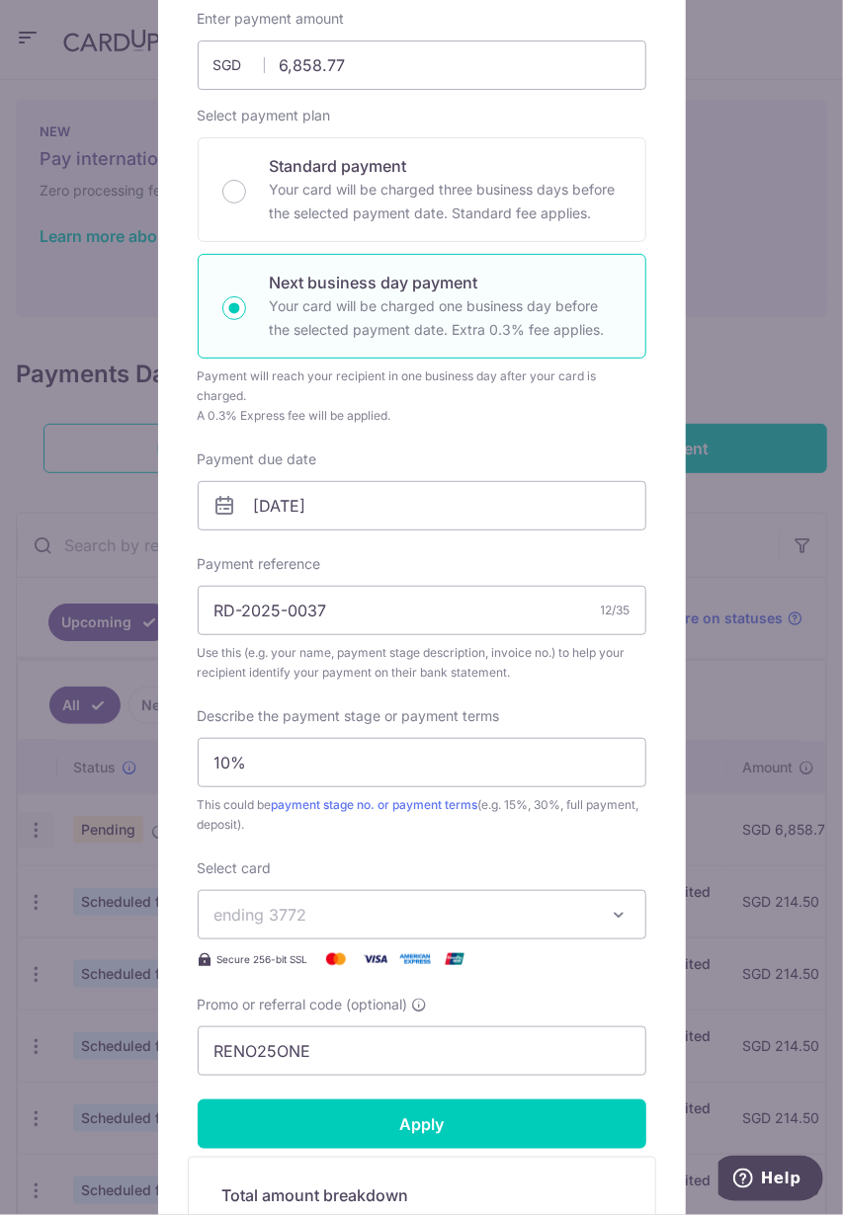
scroll to position [0, 0]
